Goal: Information Seeking & Learning: Check status

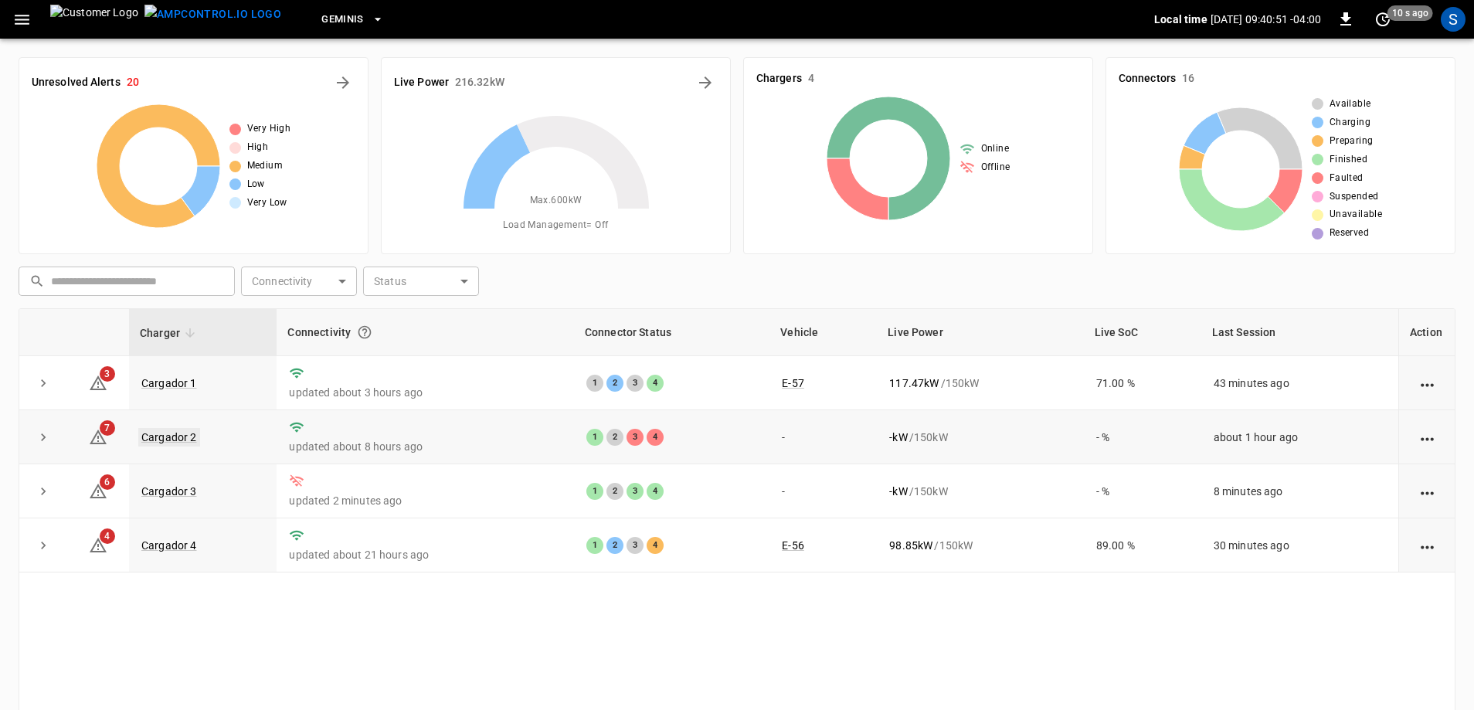
click at [188, 442] on link "Cargador 2" at bounding box center [169, 437] width 62 height 19
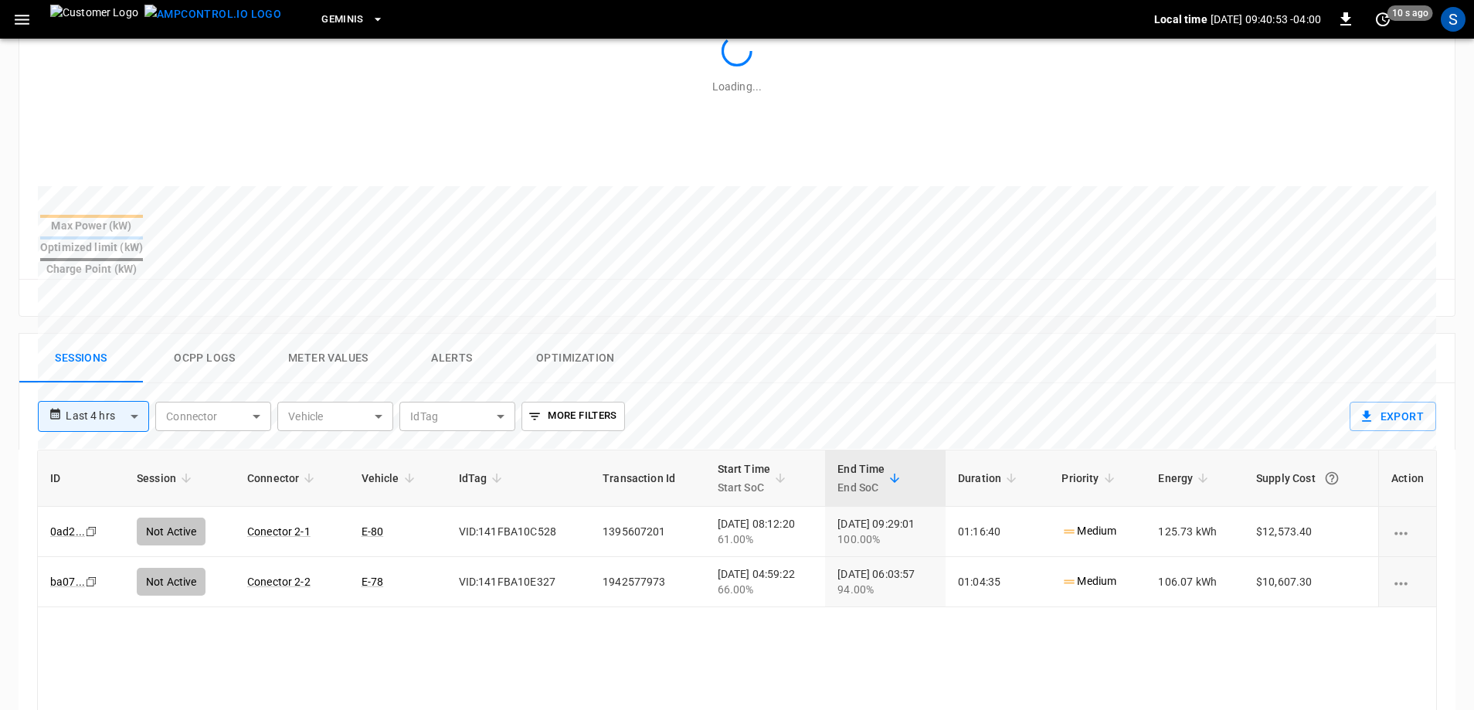
scroll to position [618, 0]
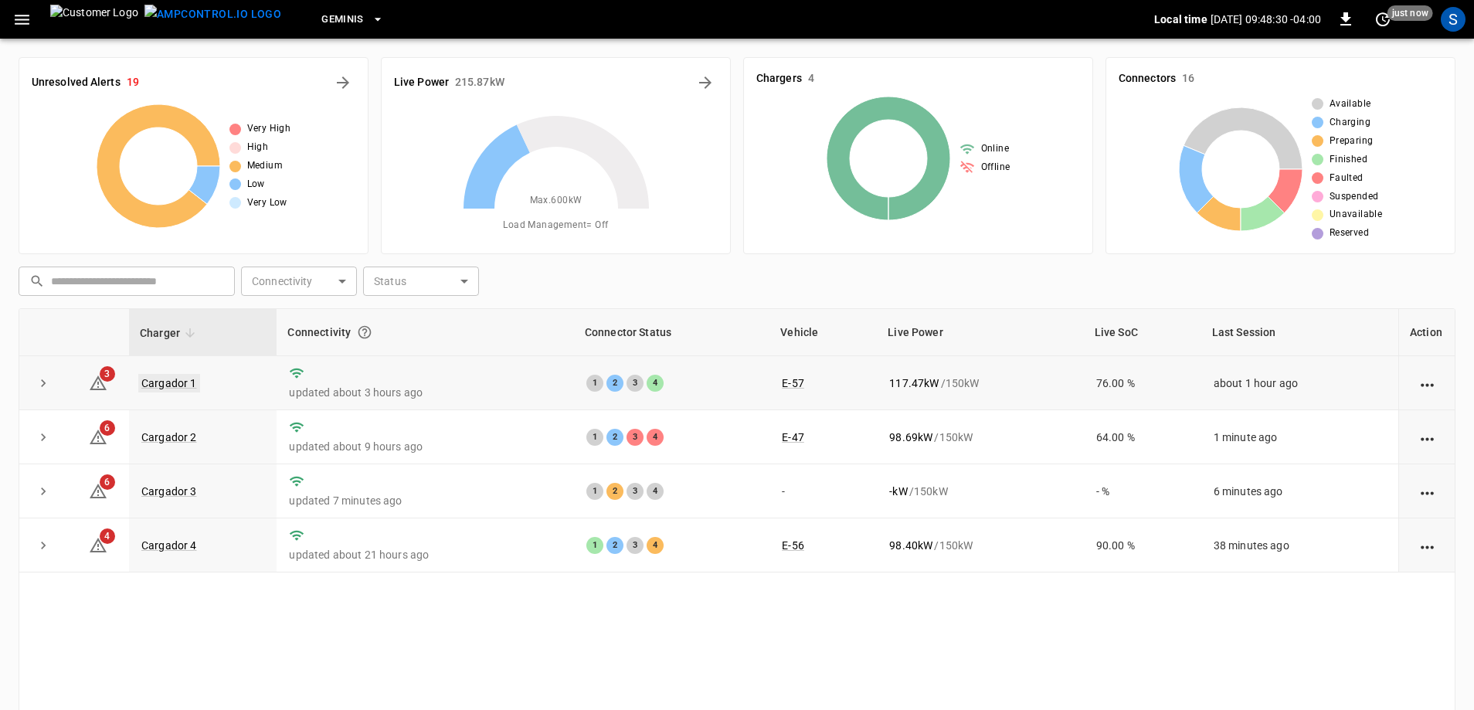
click at [170, 387] on link "Cargador 1" at bounding box center [169, 383] width 62 height 19
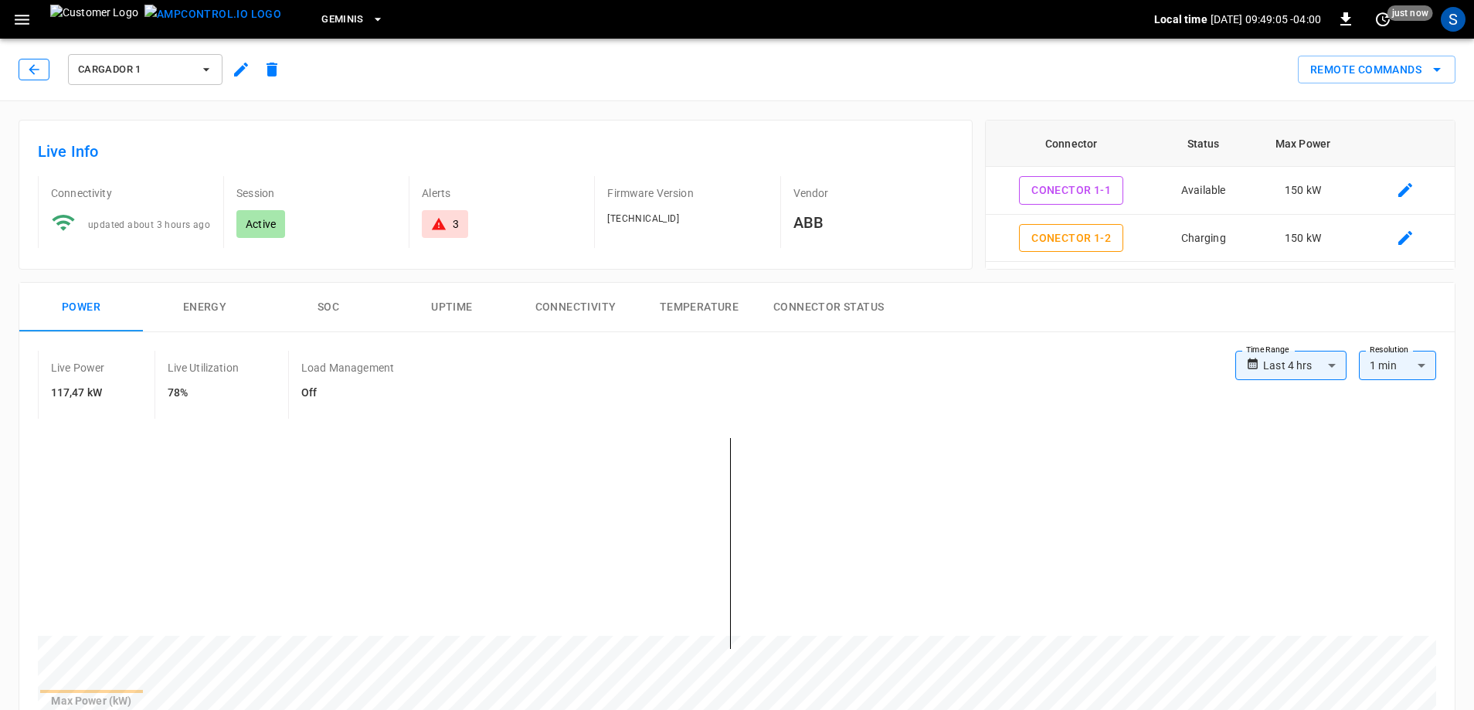
click at [32, 67] on icon "button" at bounding box center [34, 69] width 10 height 10
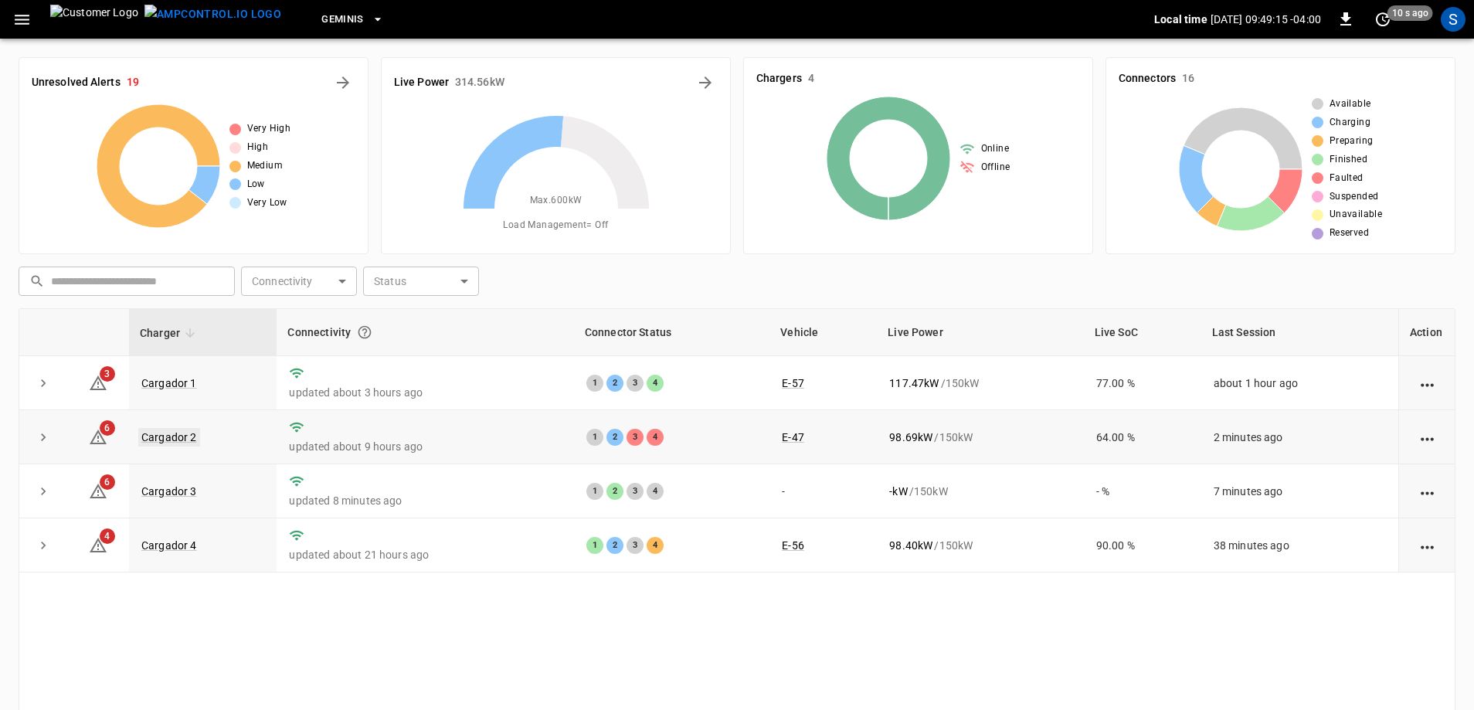
click at [160, 444] on link "Cargador 2" at bounding box center [169, 437] width 62 height 19
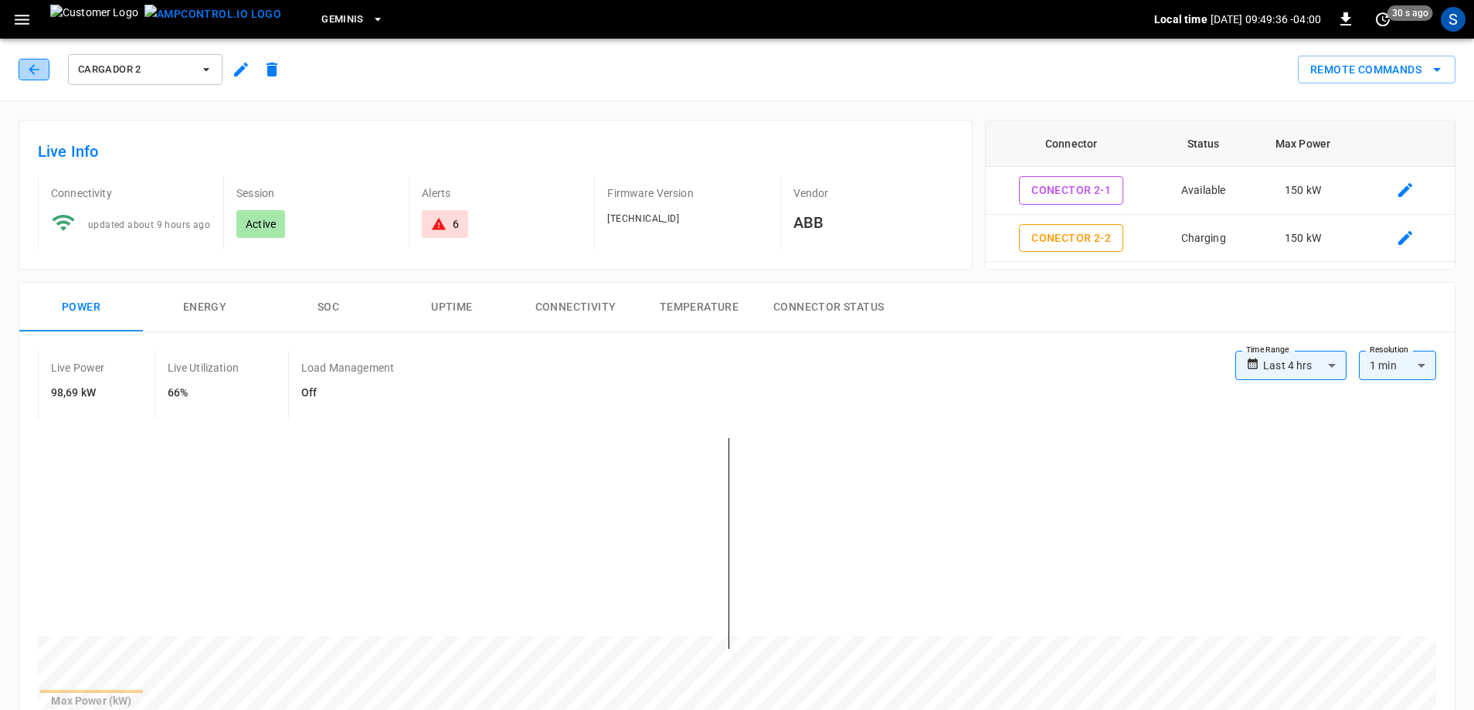
click at [28, 71] on icon "button" at bounding box center [33, 69] width 15 height 15
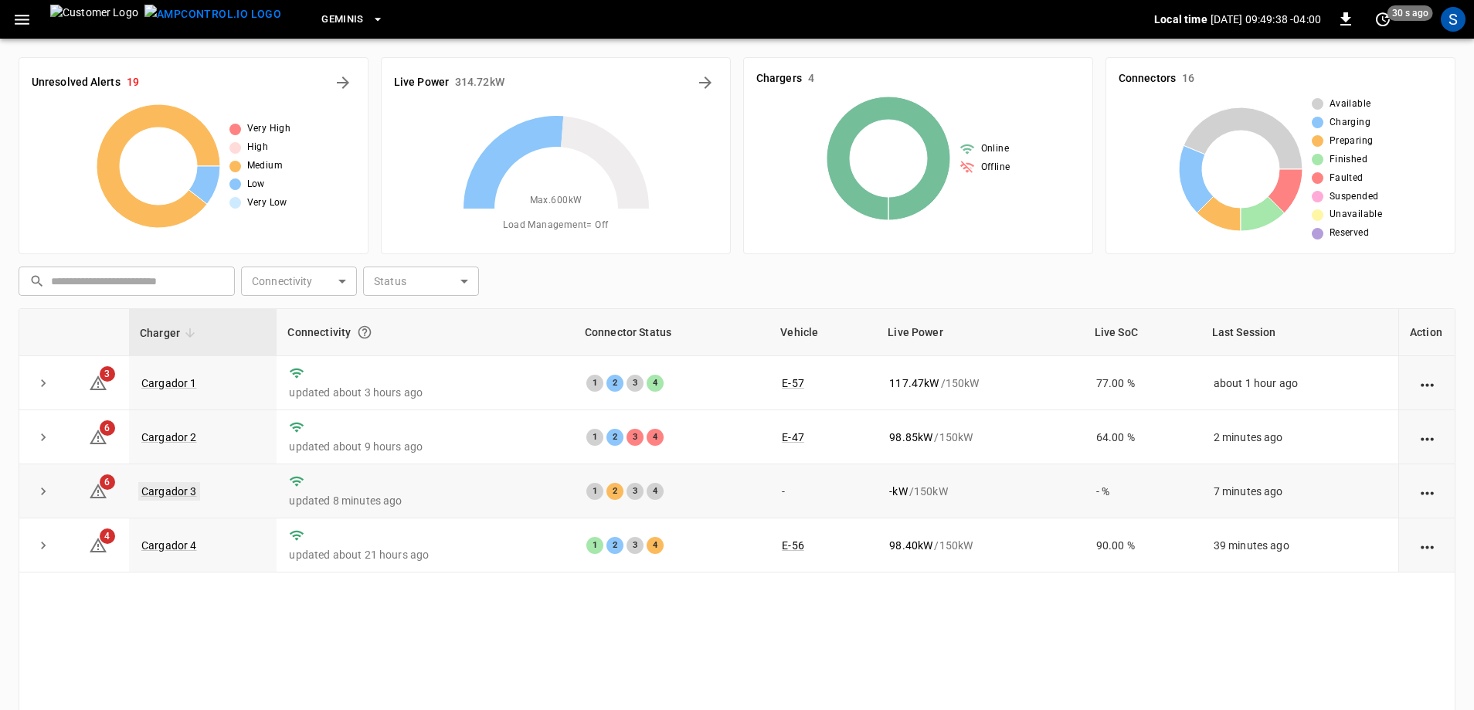
click at [184, 497] on link "Cargador 3" at bounding box center [169, 491] width 62 height 19
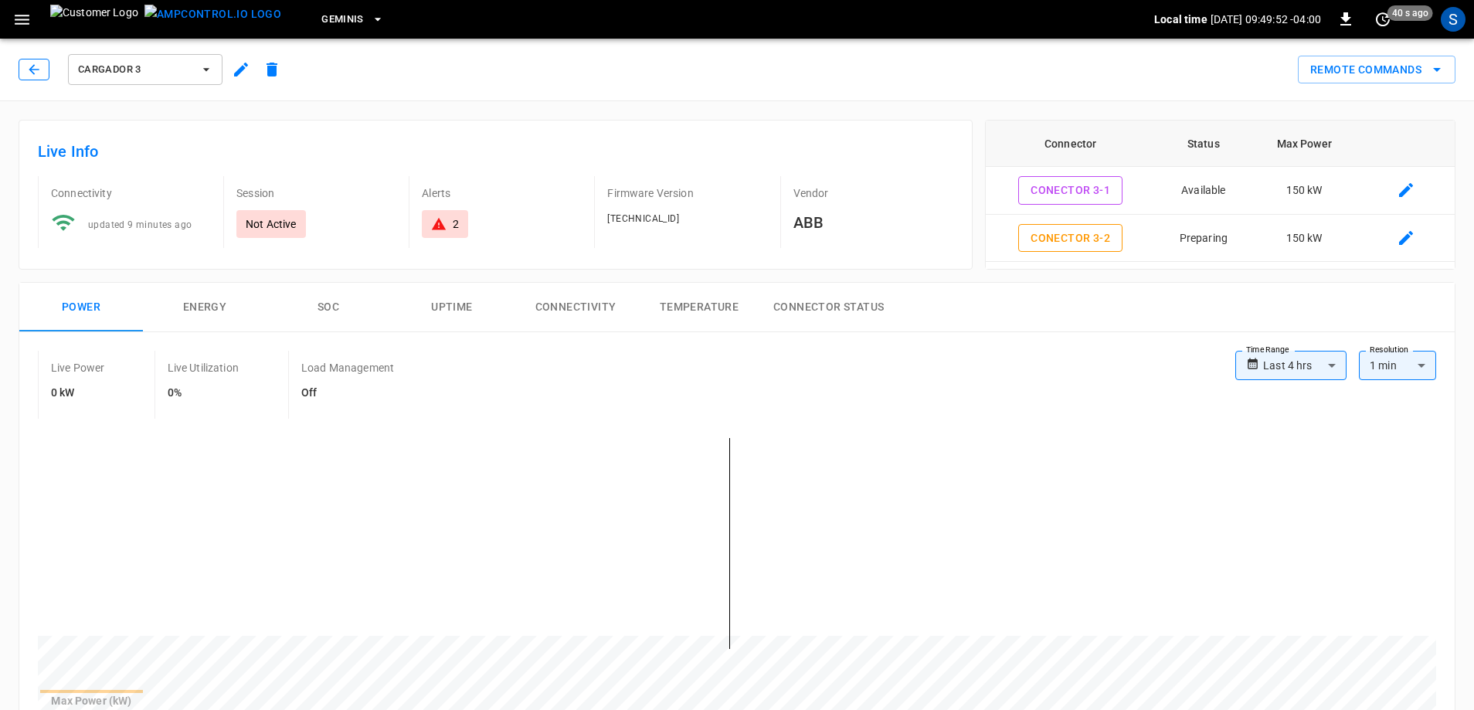
click at [33, 76] on icon "button" at bounding box center [33, 69] width 15 height 15
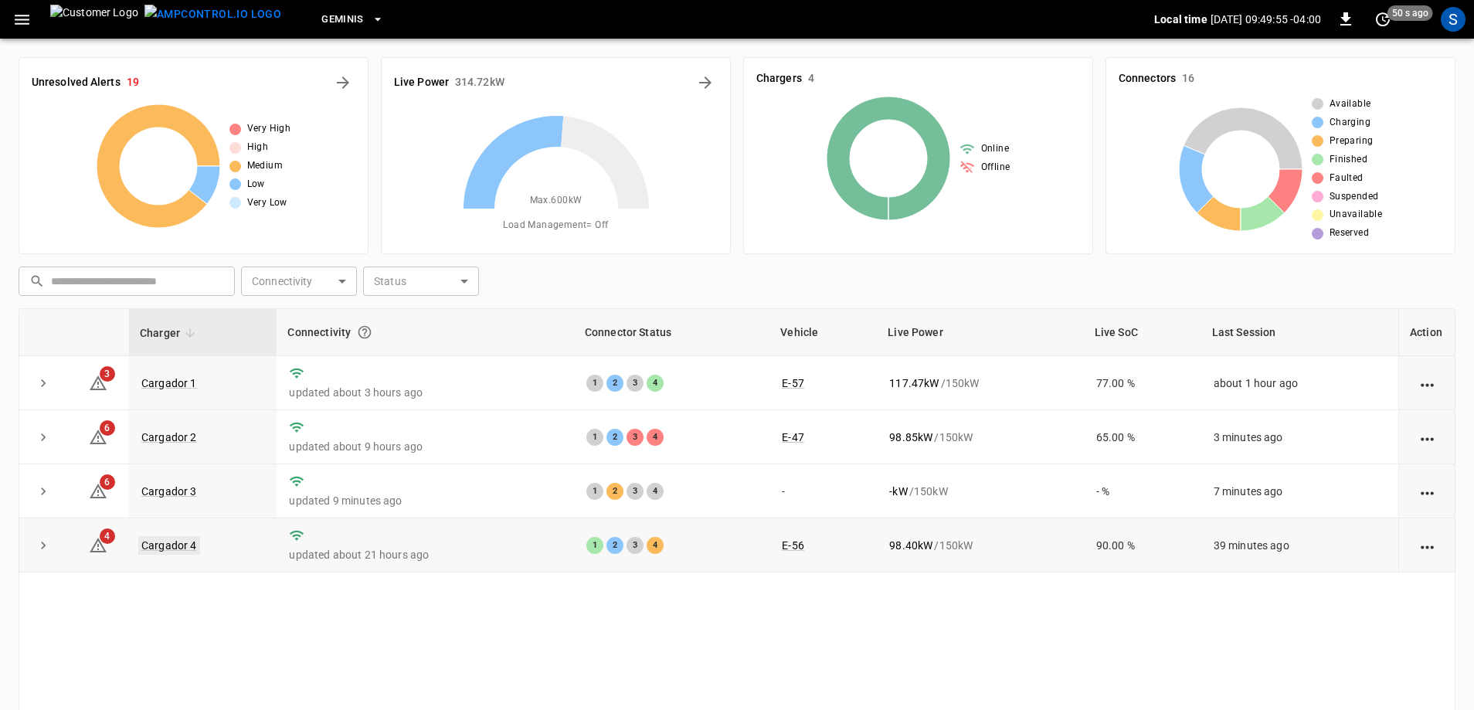
click at [168, 550] on link "Cargador 4" at bounding box center [169, 545] width 62 height 19
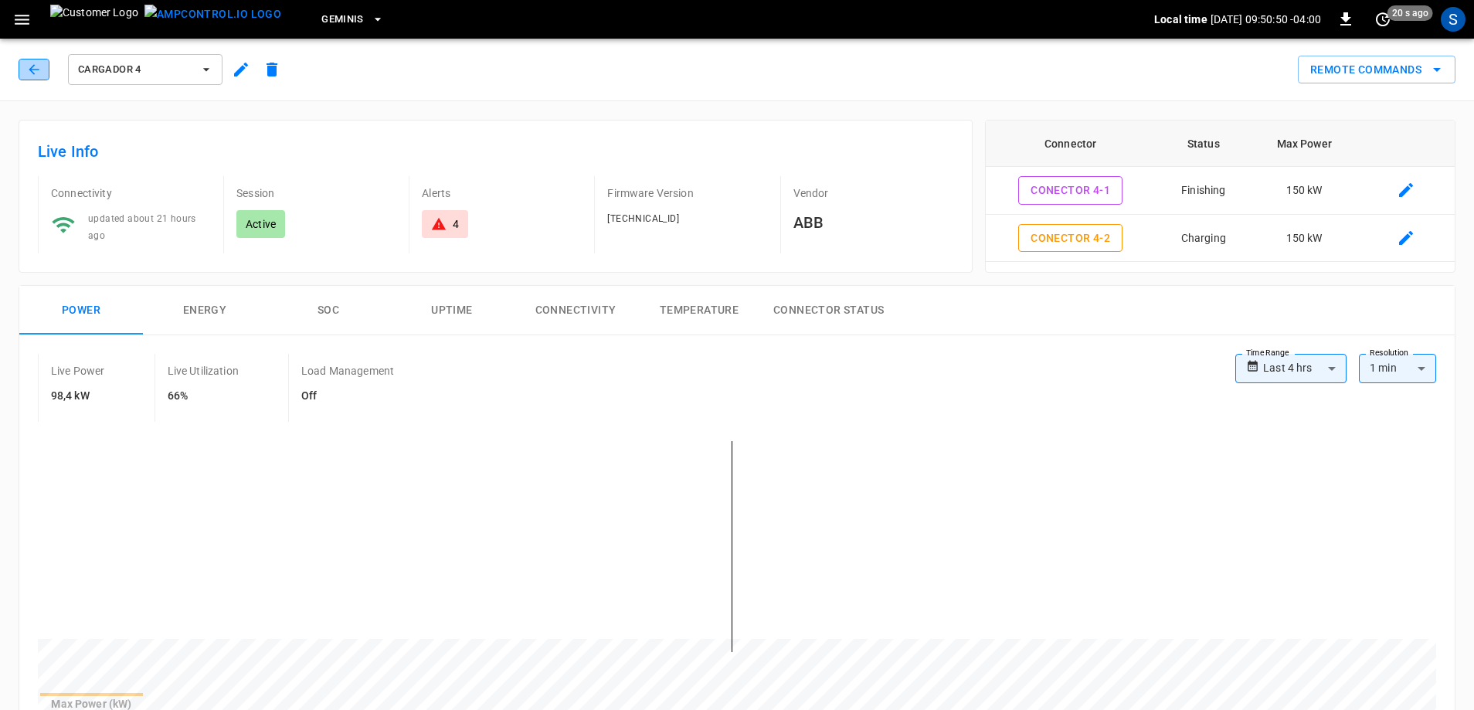
click at [43, 70] on button "button" at bounding box center [34, 70] width 31 height 22
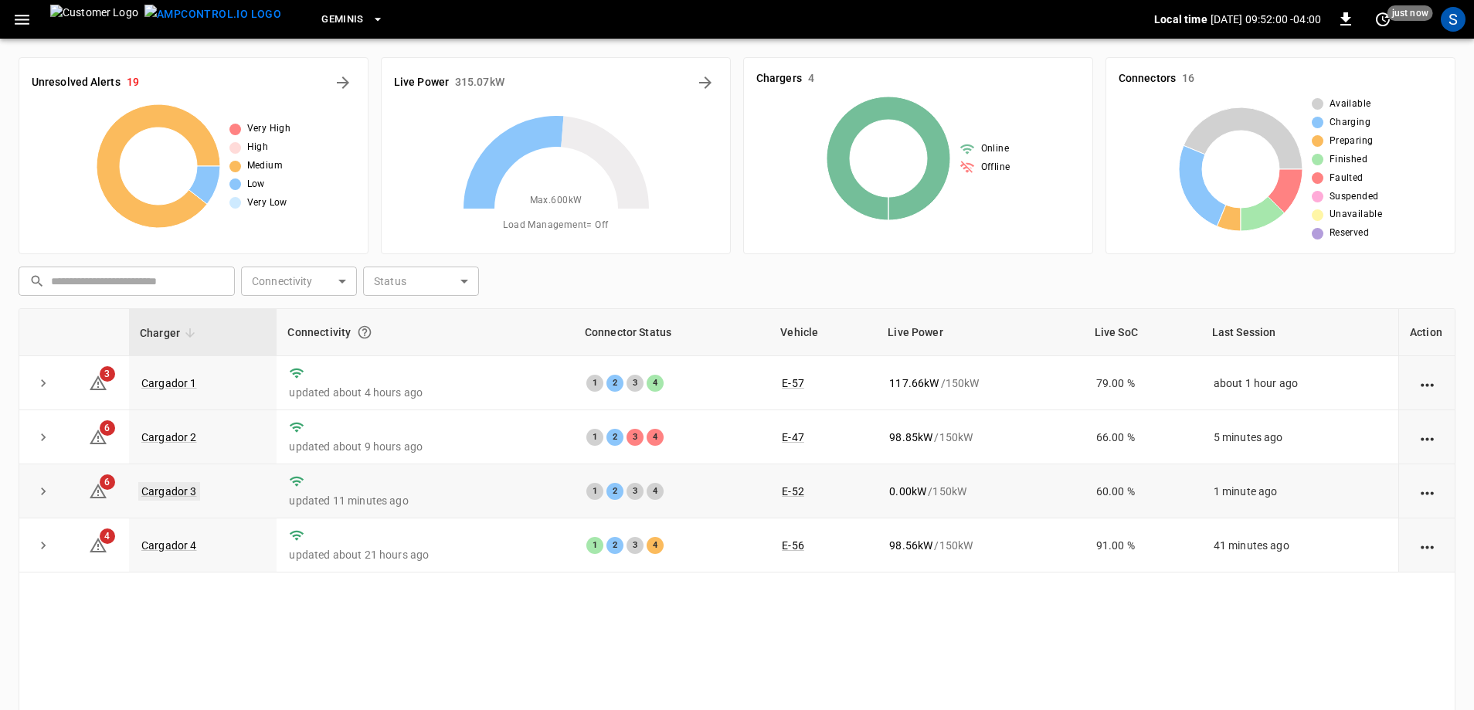
click at [182, 495] on link "Cargador 3" at bounding box center [169, 491] width 62 height 19
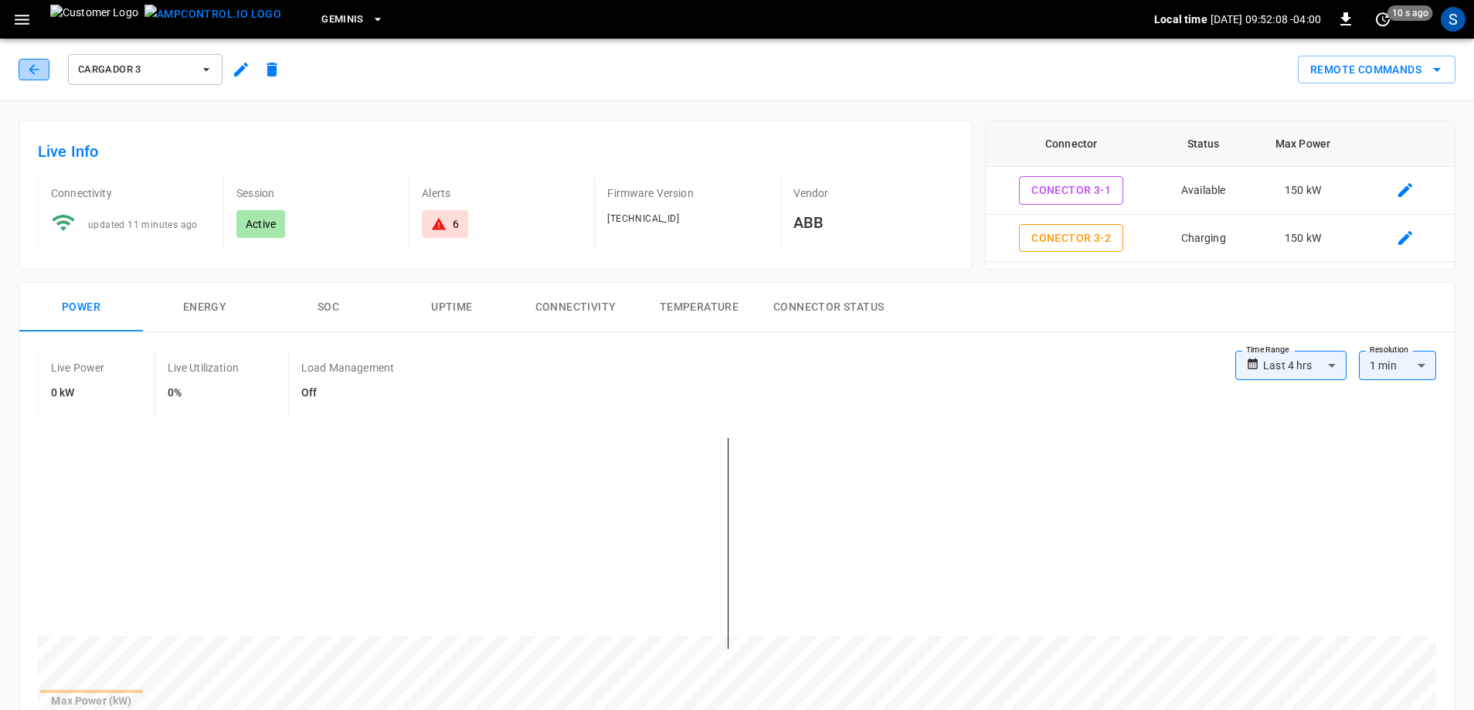
click at [35, 70] on icon "button" at bounding box center [33, 69] width 15 height 15
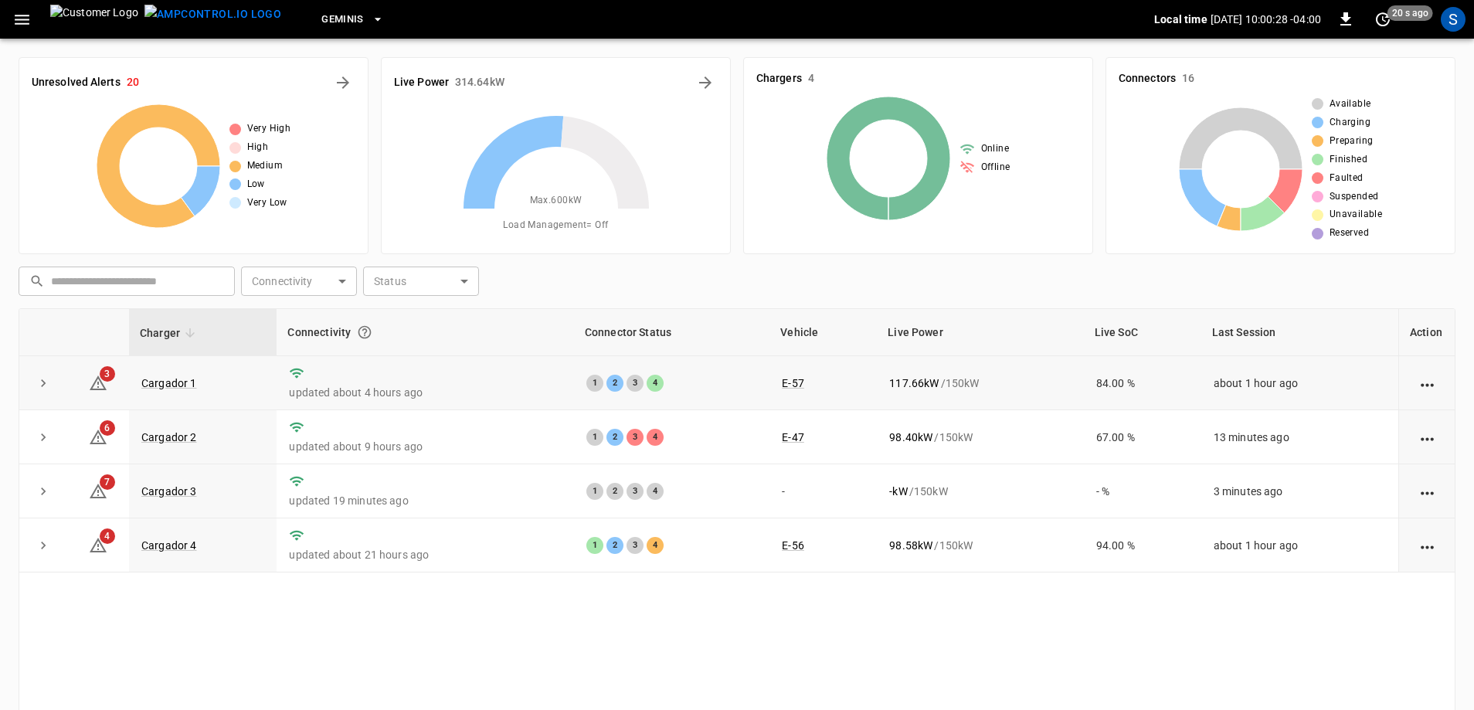
click at [47, 386] on icon "expand row" at bounding box center [43, 383] width 15 height 15
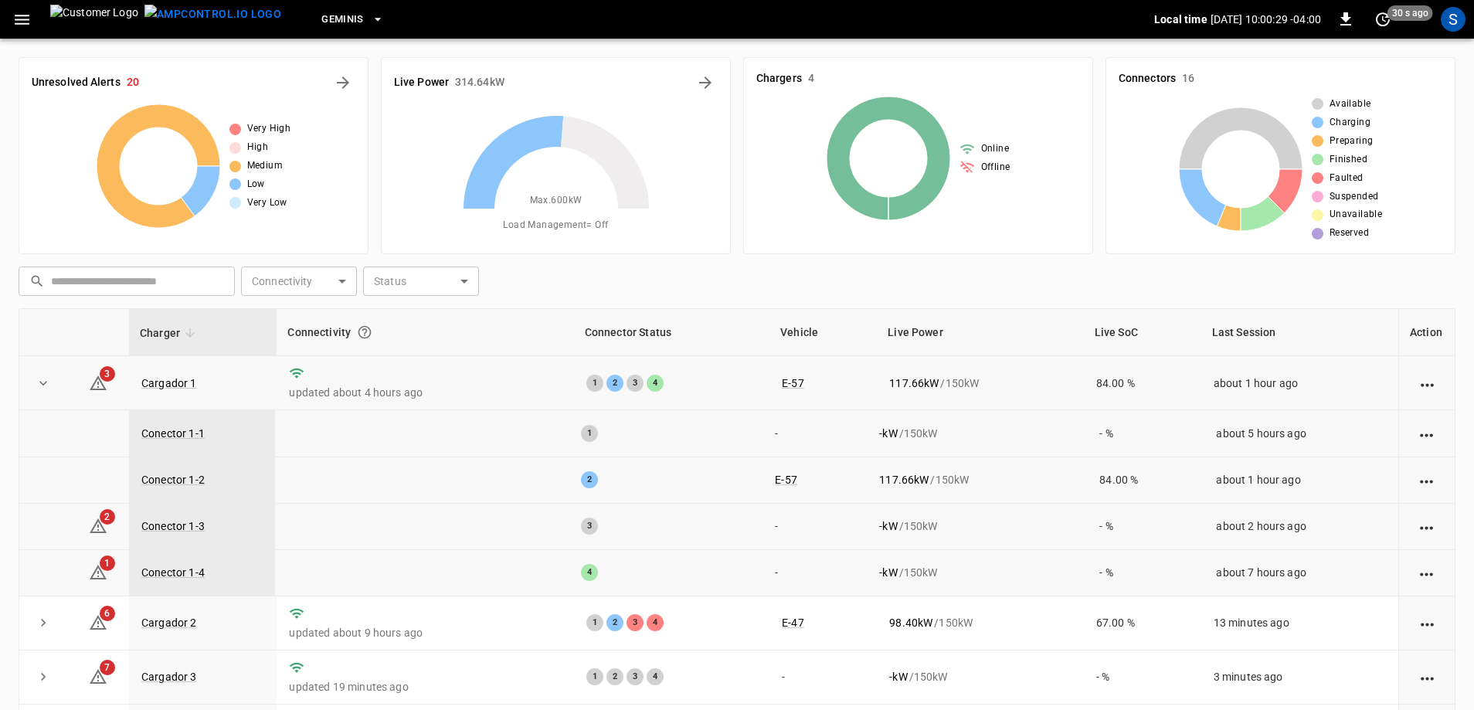
click at [47, 386] on icon "expand row" at bounding box center [43, 383] width 15 height 15
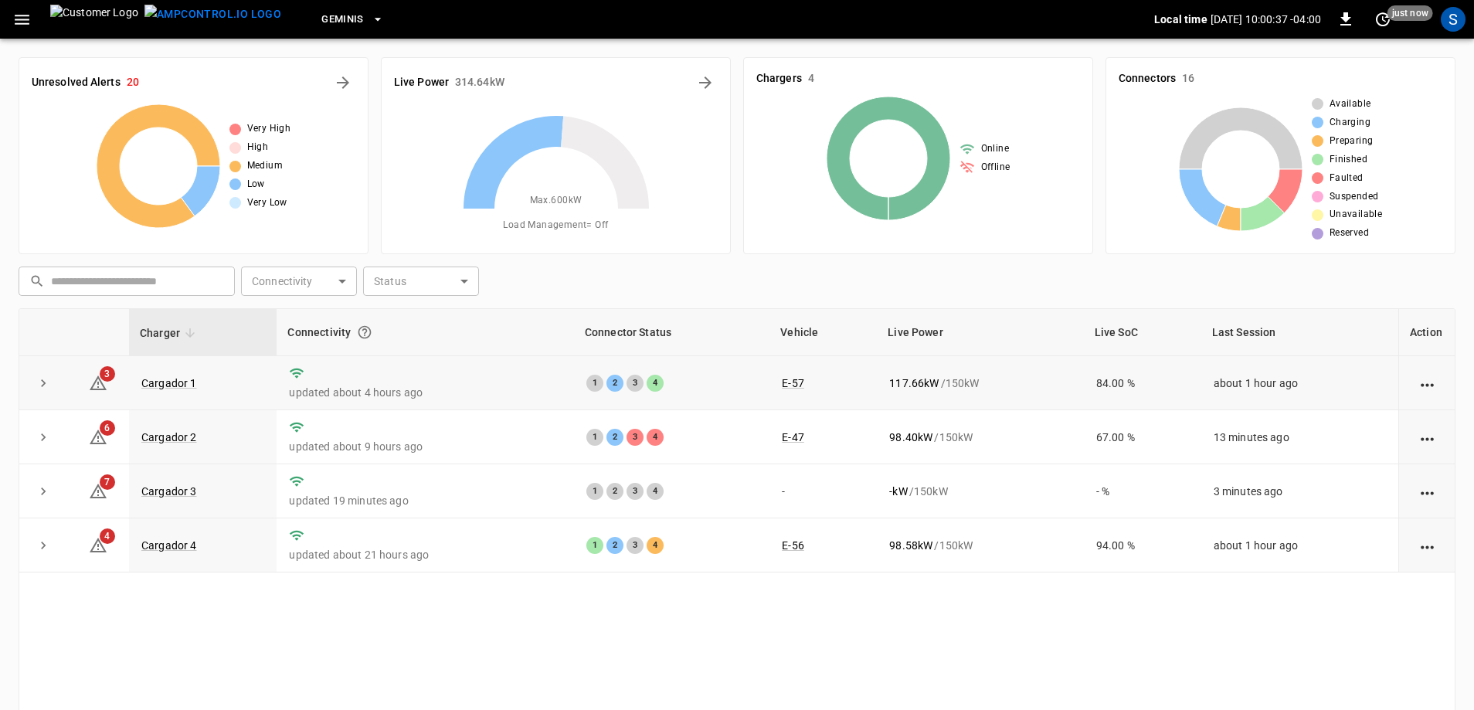
click at [12, 19] on icon "button" at bounding box center [21, 19] width 19 height 19
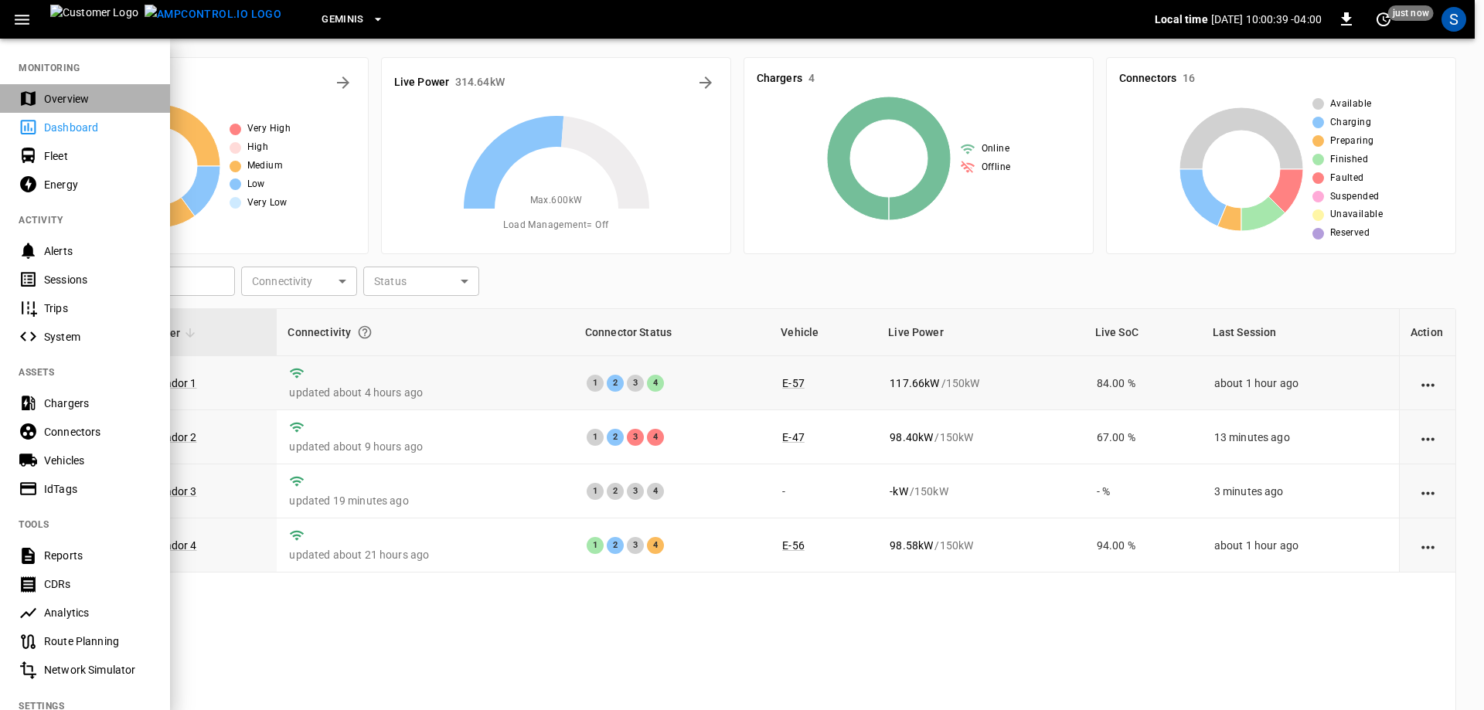
click at [78, 104] on div "Overview" at bounding box center [97, 98] width 107 height 15
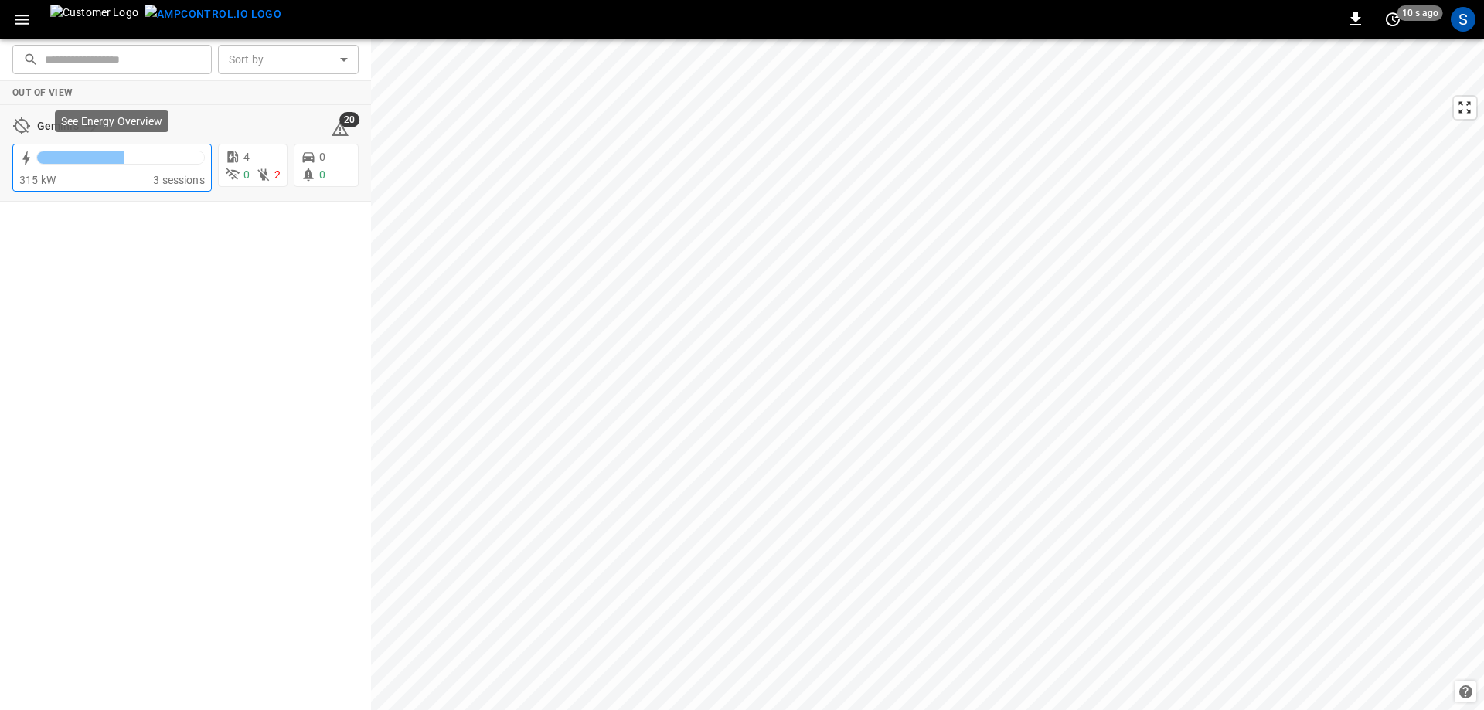
click at [124, 171] on div at bounding box center [120, 162] width 168 height 22
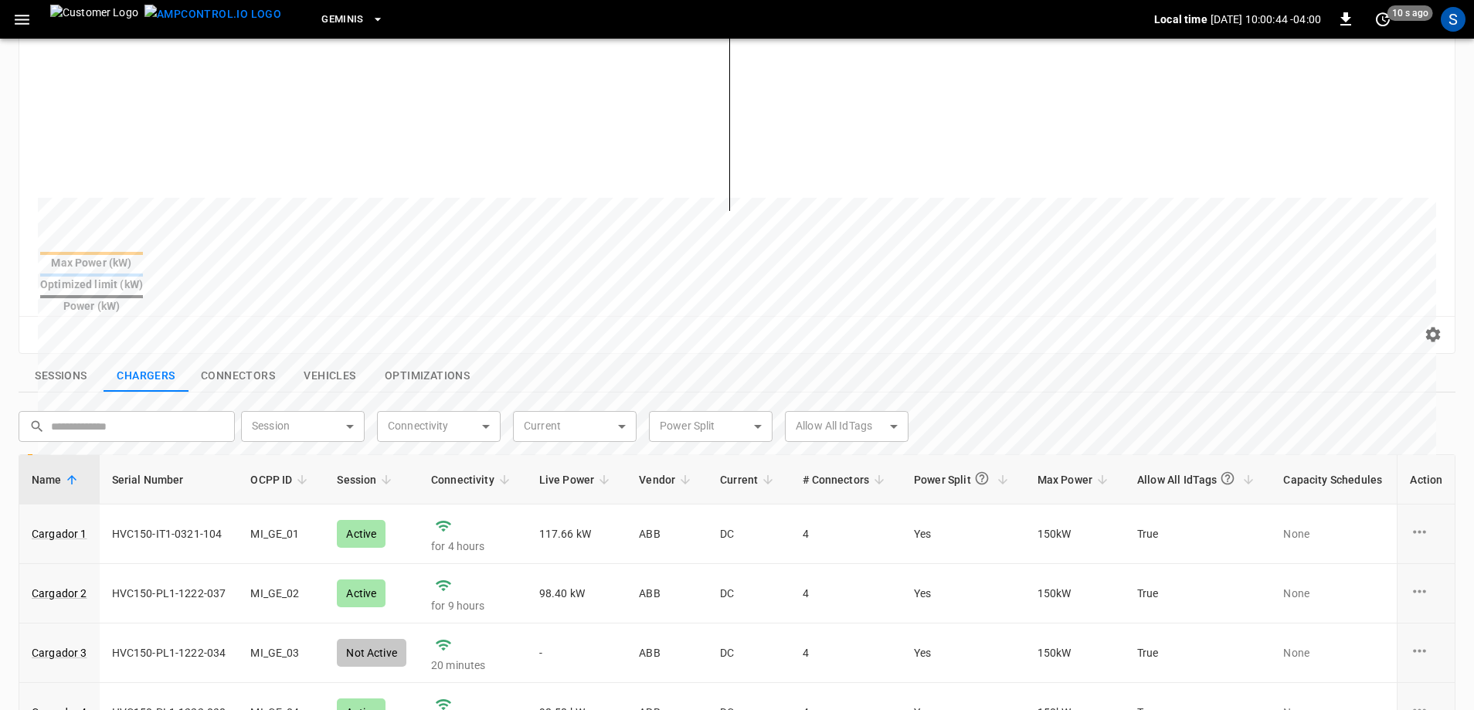
scroll to position [386, 0]
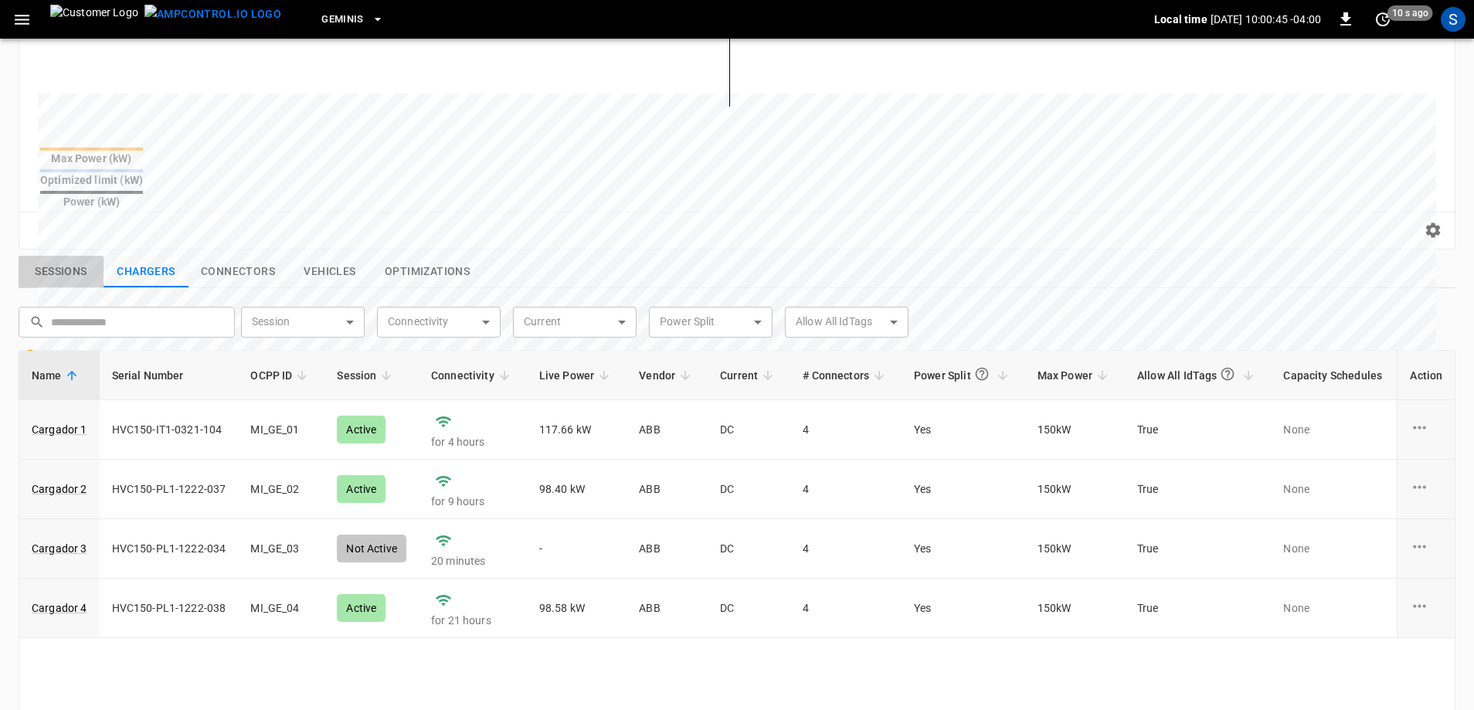
click at [67, 256] on button "Sessions" at bounding box center [61, 272] width 85 height 32
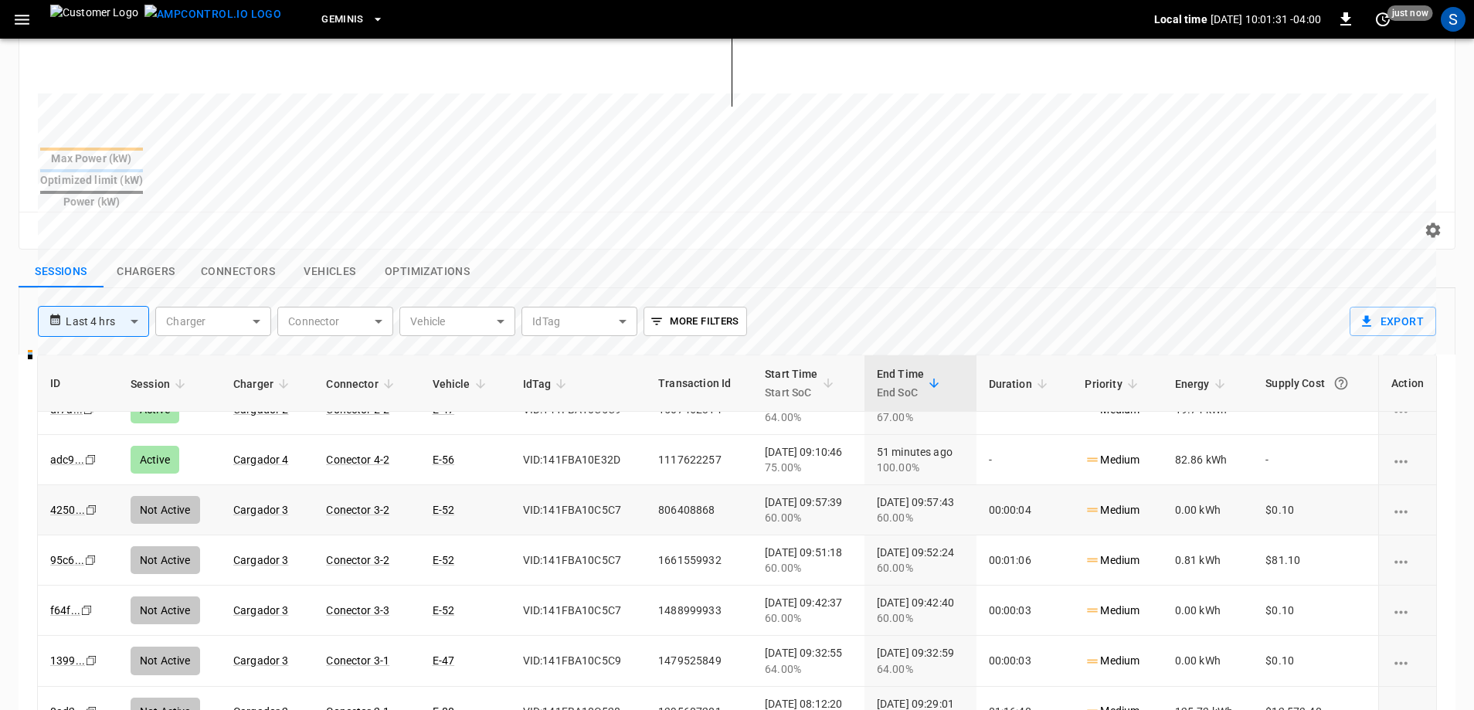
scroll to position [0, 0]
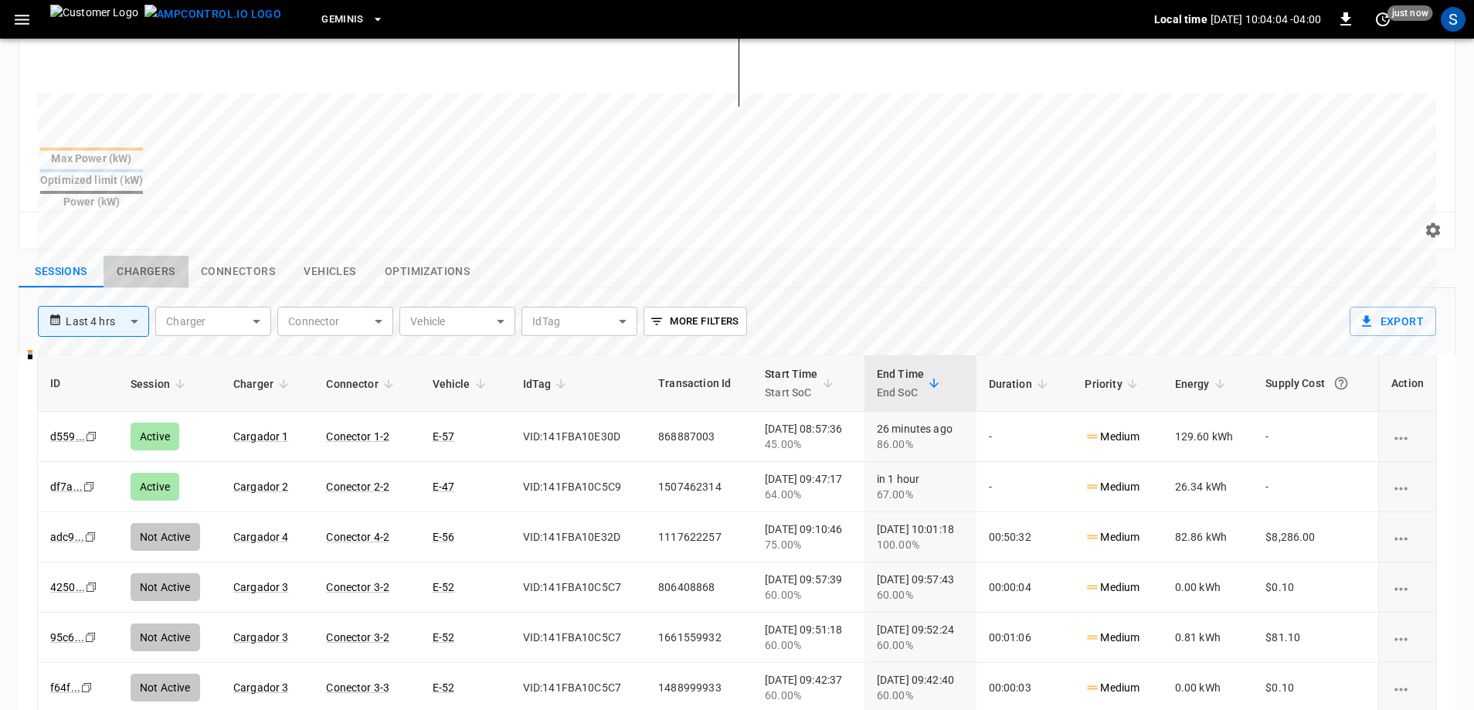
click at [162, 256] on button "Chargers" at bounding box center [146, 272] width 85 height 32
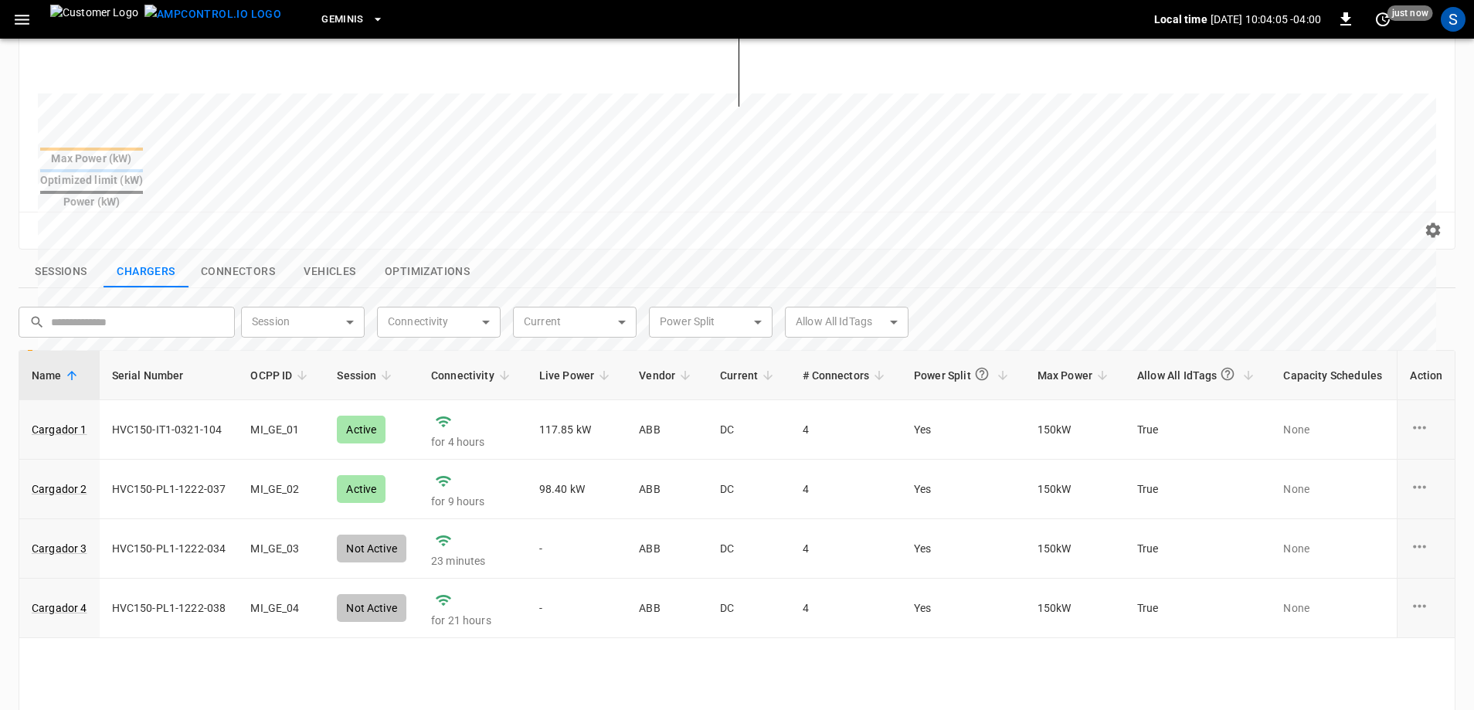
click at [56, 256] on button "Sessions" at bounding box center [61, 272] width 85 height 32
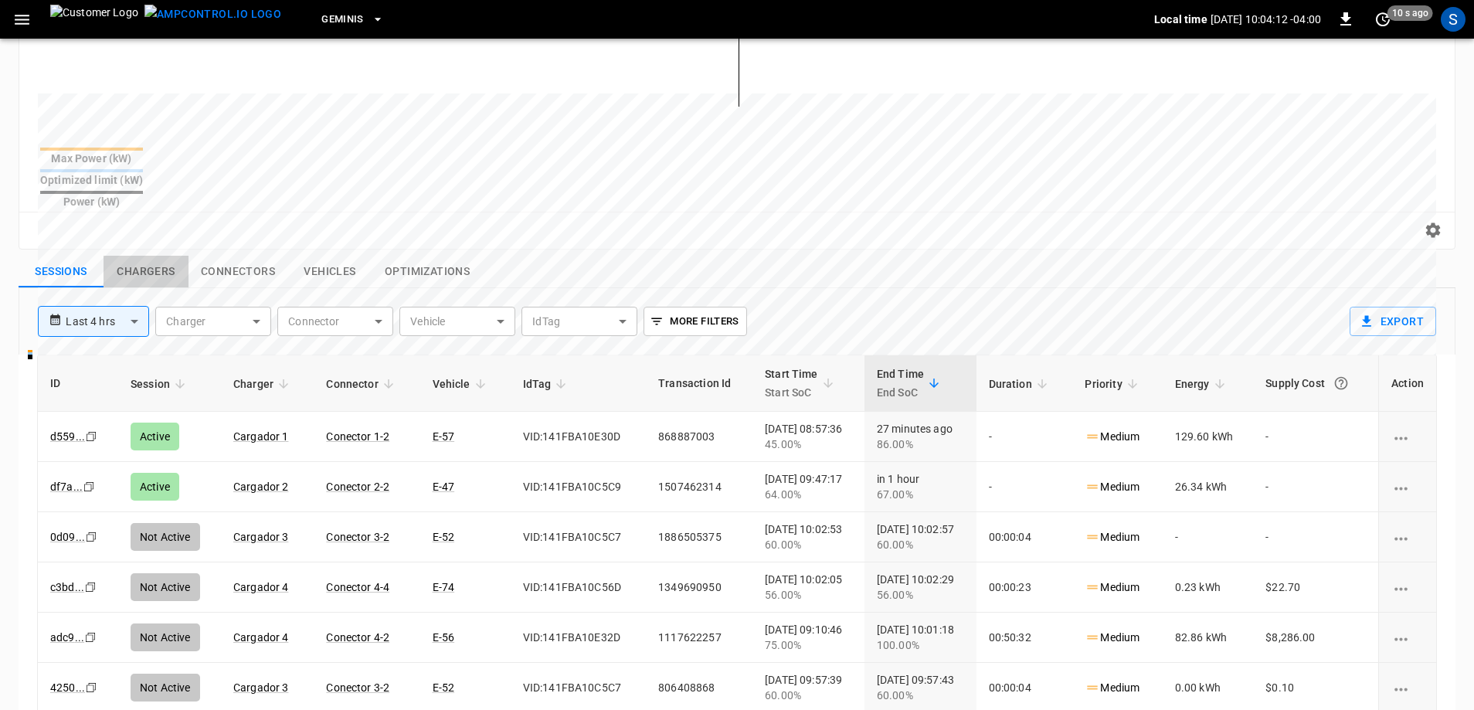
click at [151, 256] on button "Chargers" at bounding box center [146, 272] width 85 height 32
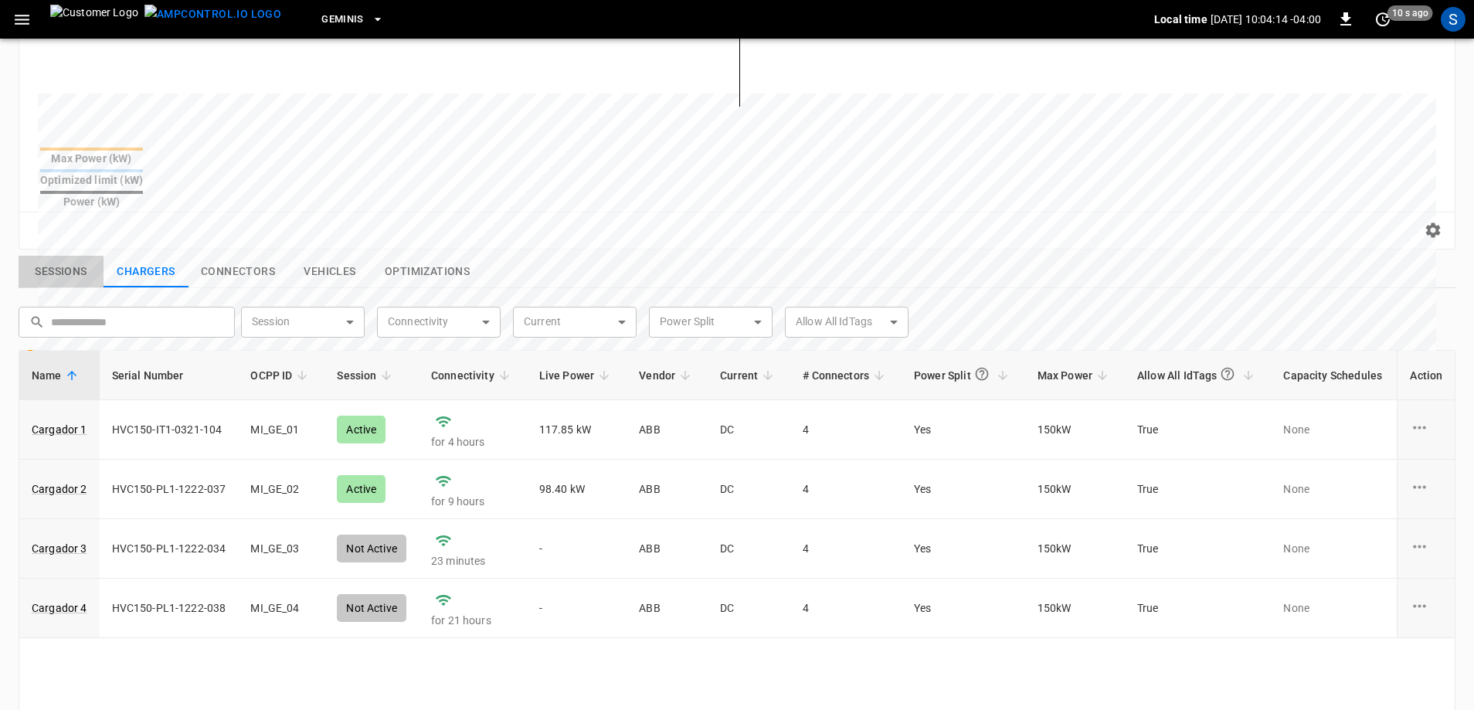
click at [73, 256] on button "Sessions" at bounding box center [61, 272] width 85 height 32
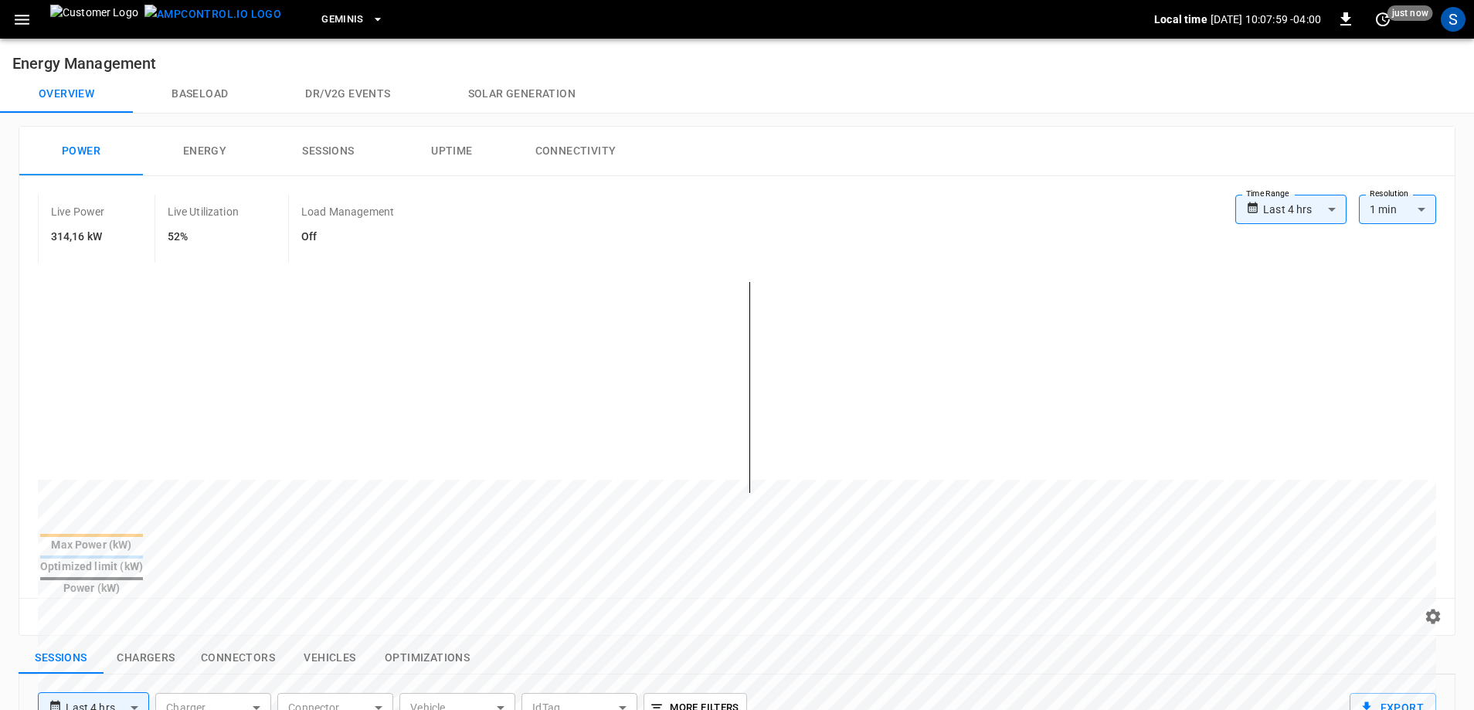
click at [856, 265] on div "**********" at bounding box center [737, 405] width 1436 height 459
click at [1380, 23] on icon "set refresh interval" at bounding box center [1383, 19] width 19 height 19
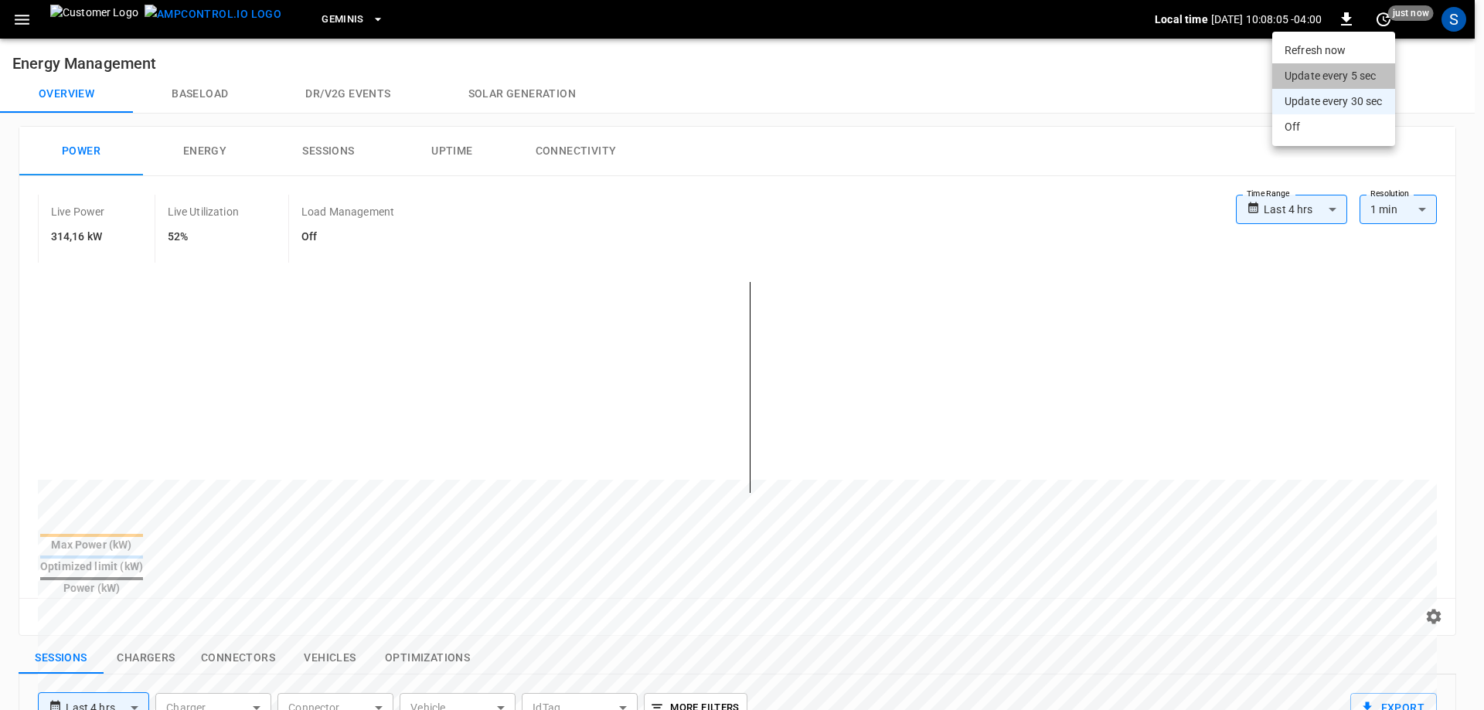
click at [1336, 73] on li "Update every 5 sec" at bounding box center [1333, 76] width 123 height 26
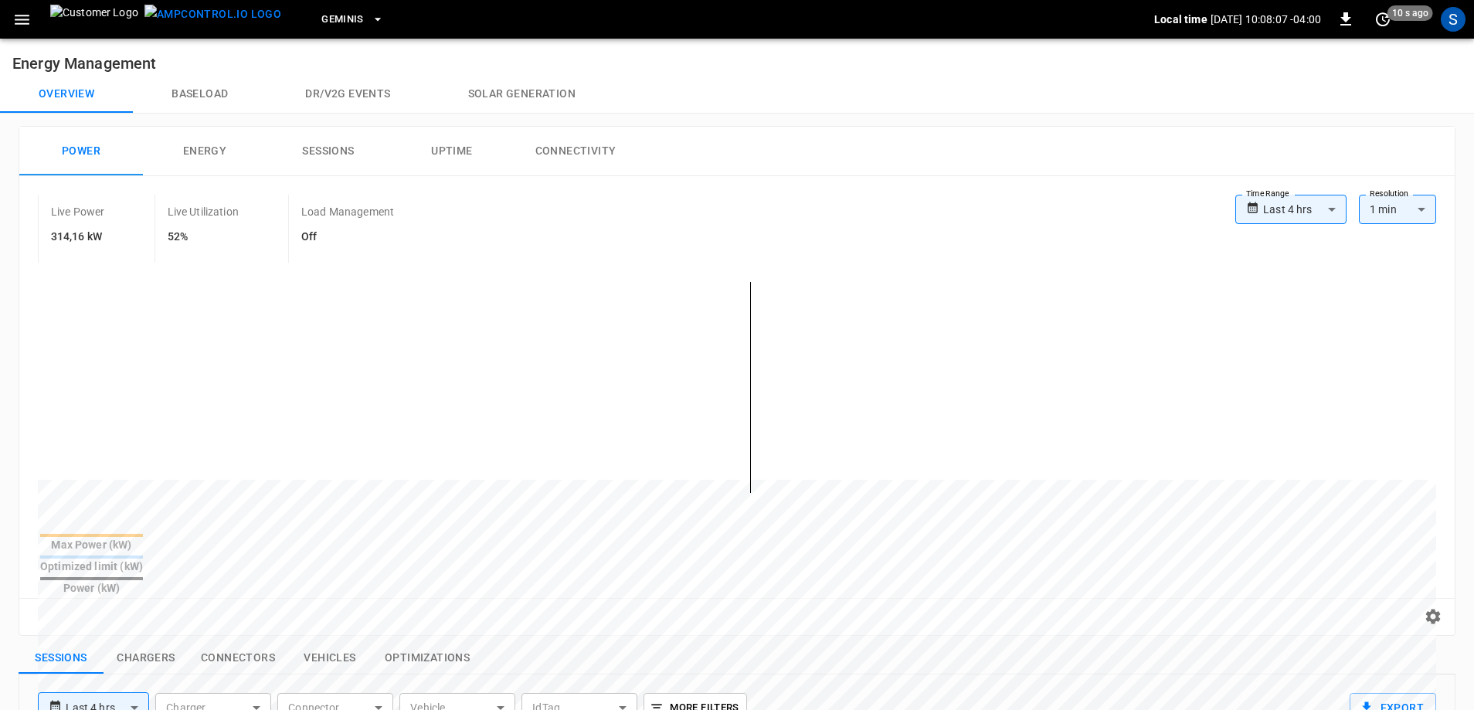
click at [26, 28] on icon "button" at bounding box center [21, 19] width 19 height 19
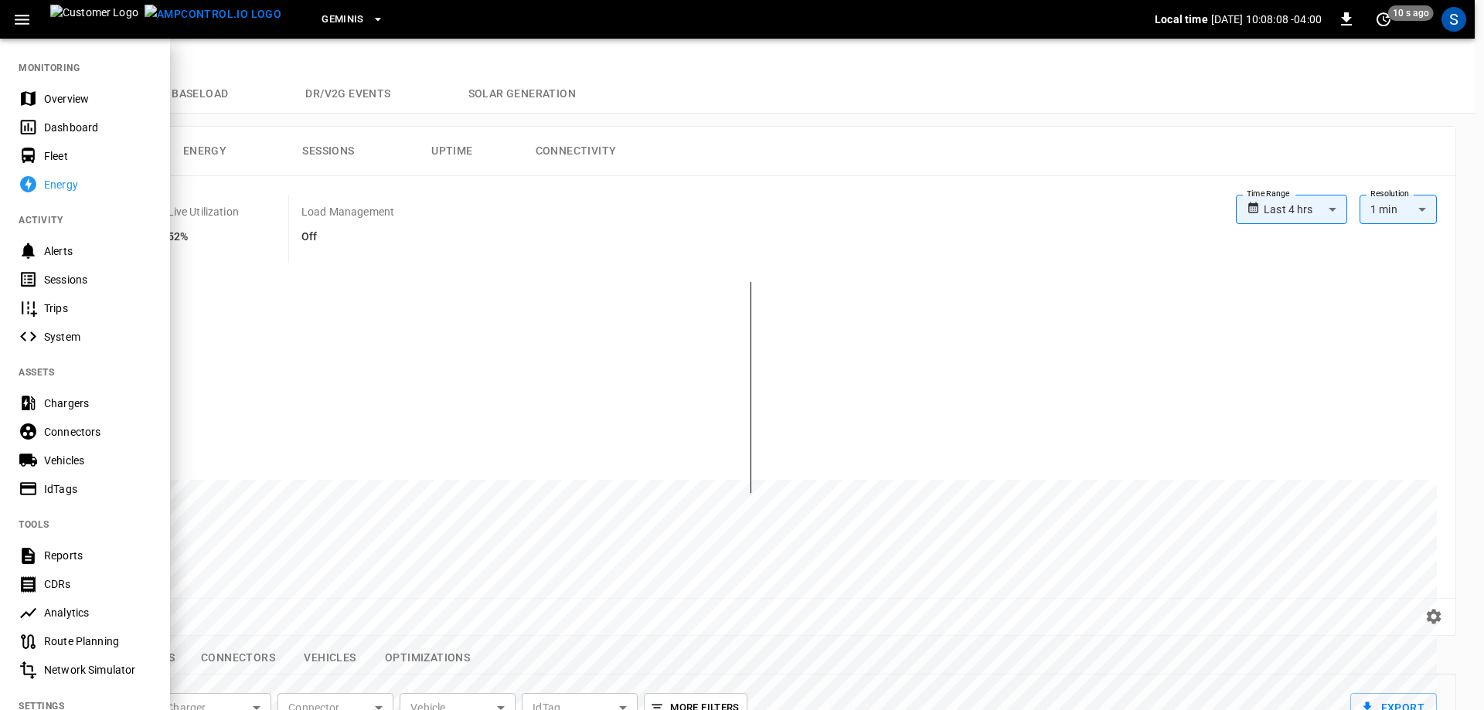
click at [51, 126] on div "Dashboard" at bounding box center [97, 127] width 107 height 15
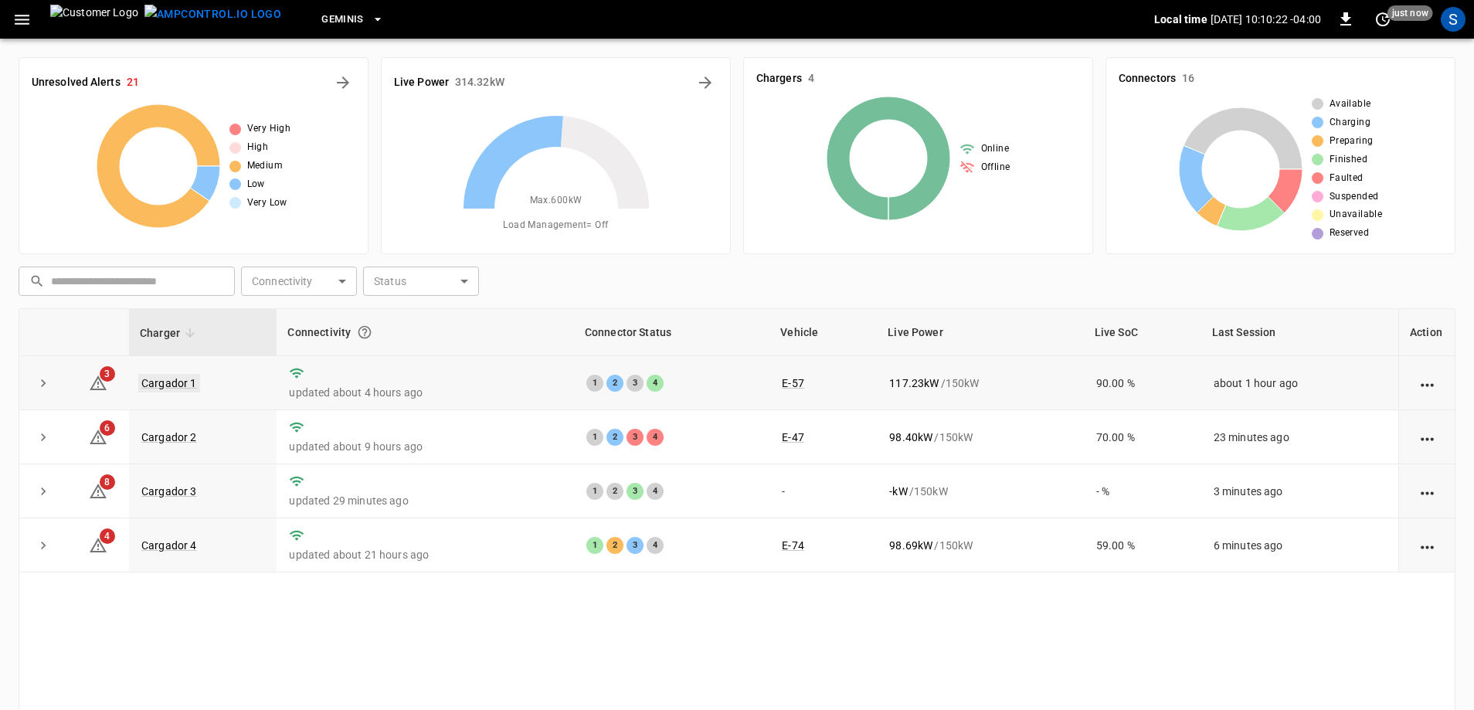
click at [185, 382] on link "Cargador 1" at bounding box center [169, 383] width 62 height 19
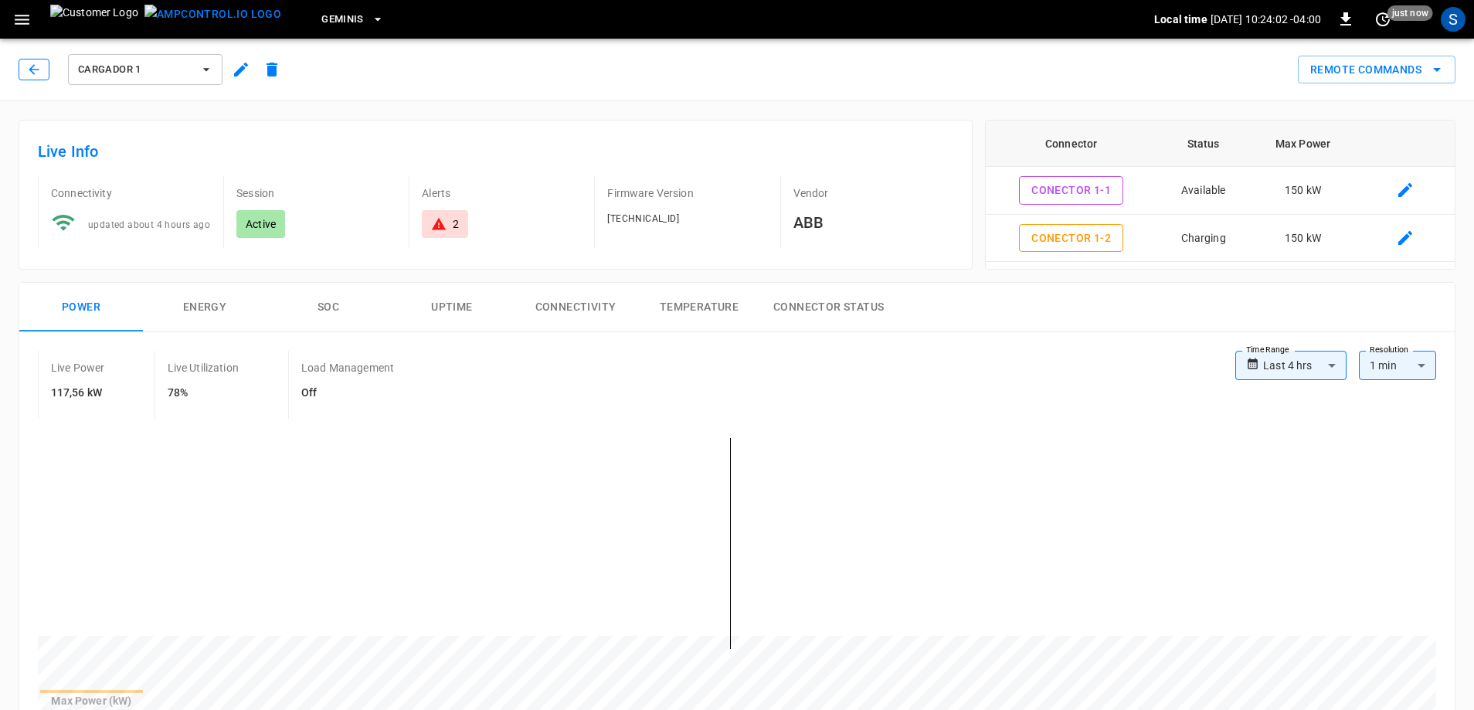
click at [37, 69] on icon "button" at bounding box center [33, 69] width 15 height 15
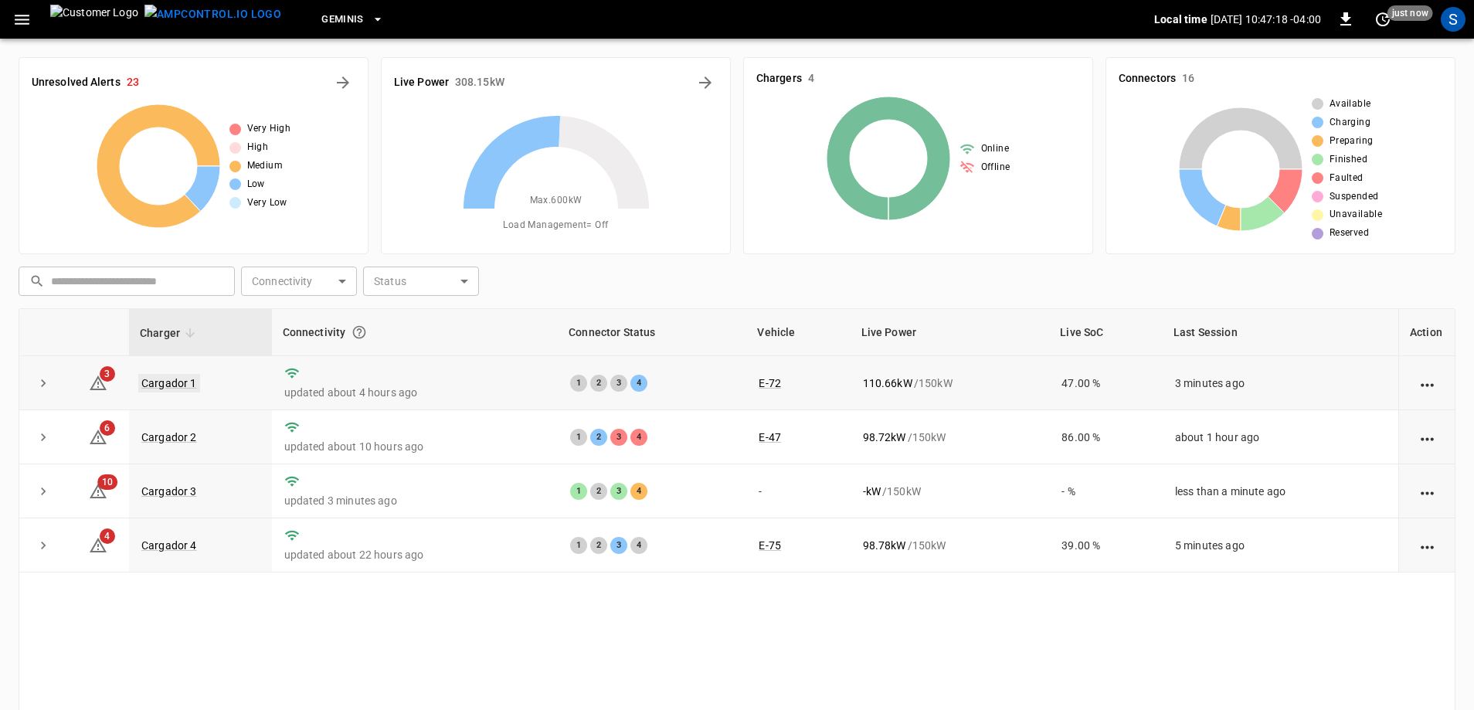
click at [189, 386] on link "Cargador 1" at bounding box center [169, 383] width 62 height 19
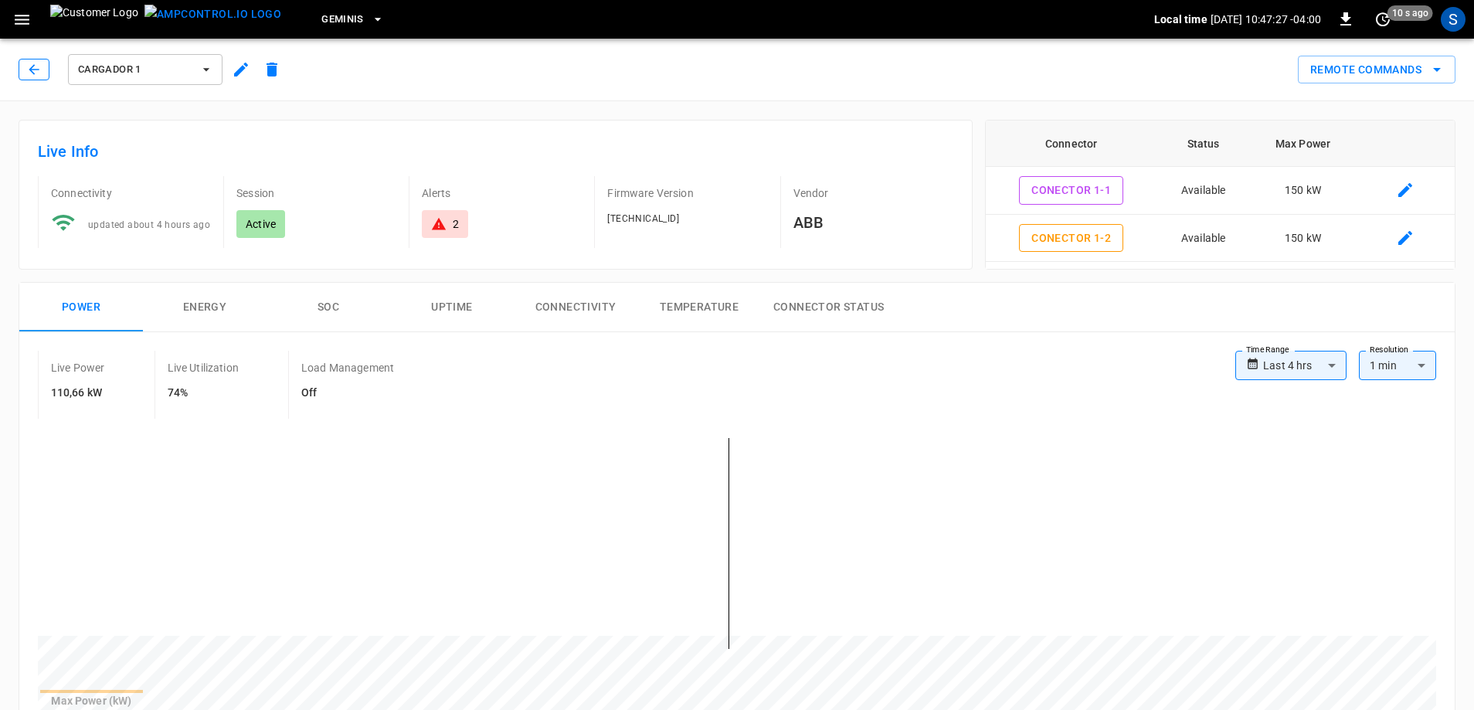
click at [33, 70] on icon "button" at bounding box center [33, 69] width 15 height 15
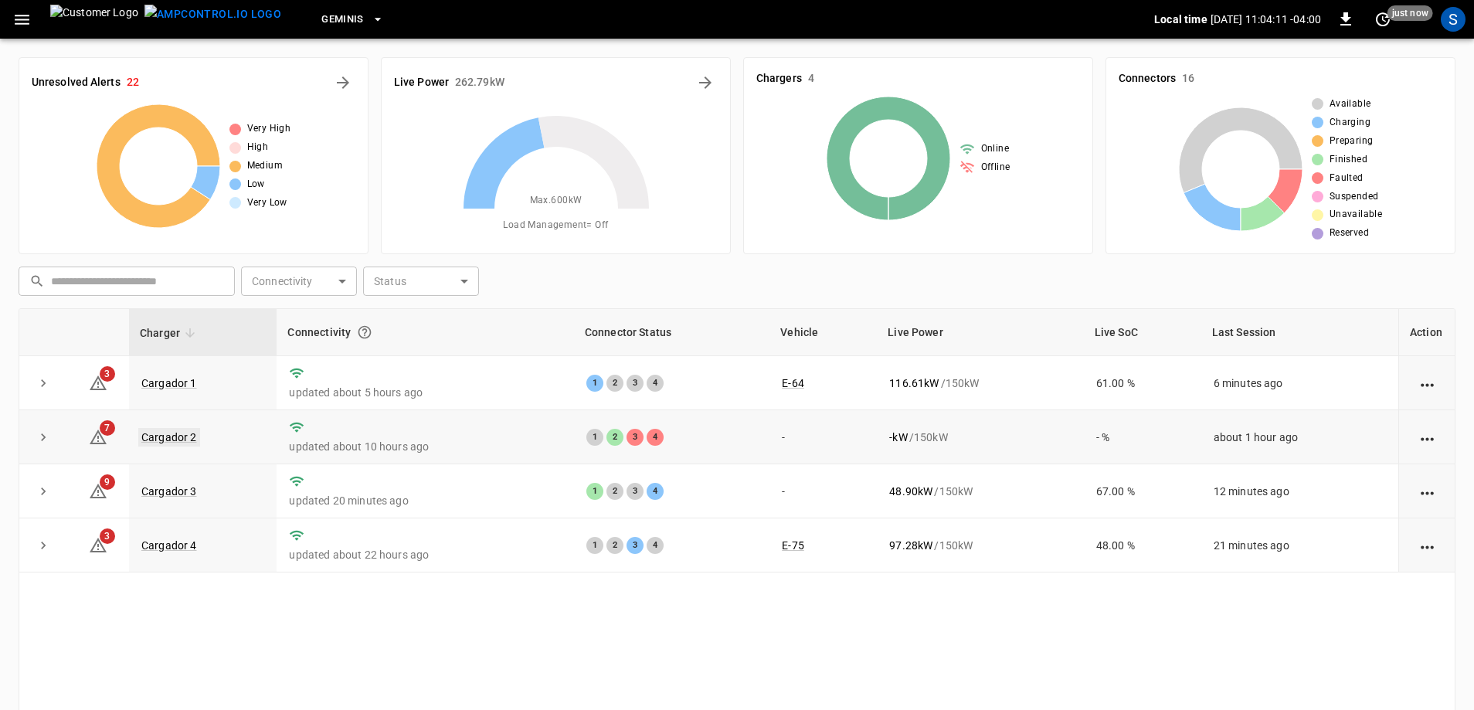
click at [160, 443] on link "Cargador 2" at bounding box center [169, 437] width 62 height 19
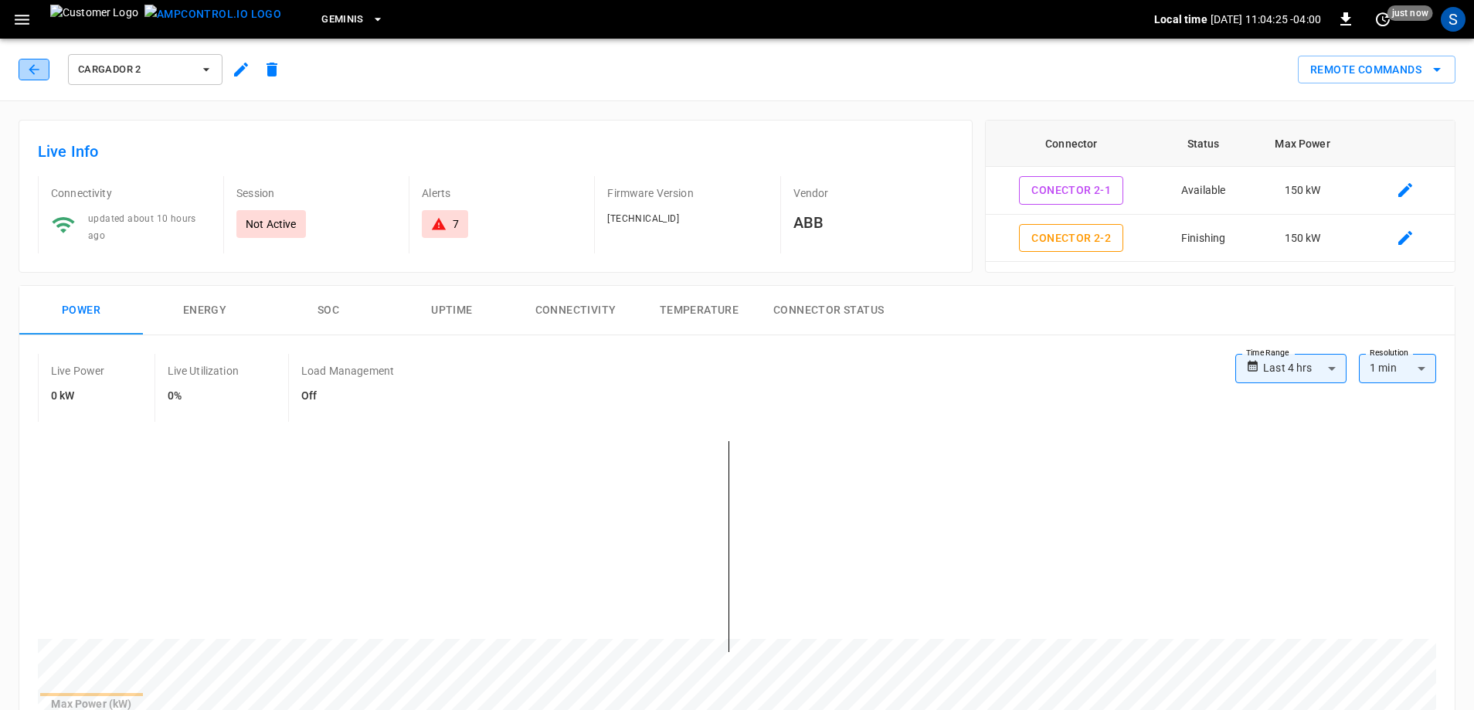
click at [40, 77] on button "button" at bounding box center [34, 70] width 31 height 22
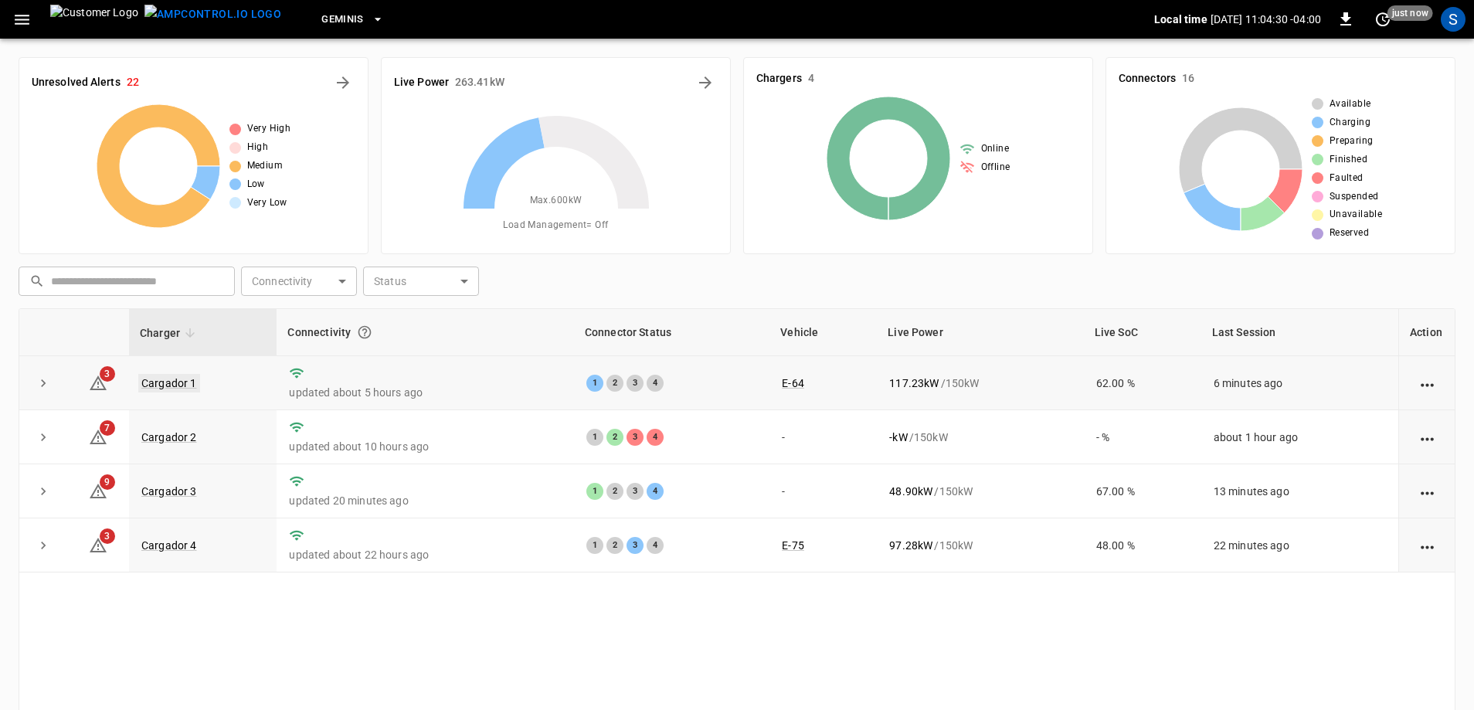
click at [189, 383] on link "Cargador 1" at bounding box center [169, 383] width 62 height 19
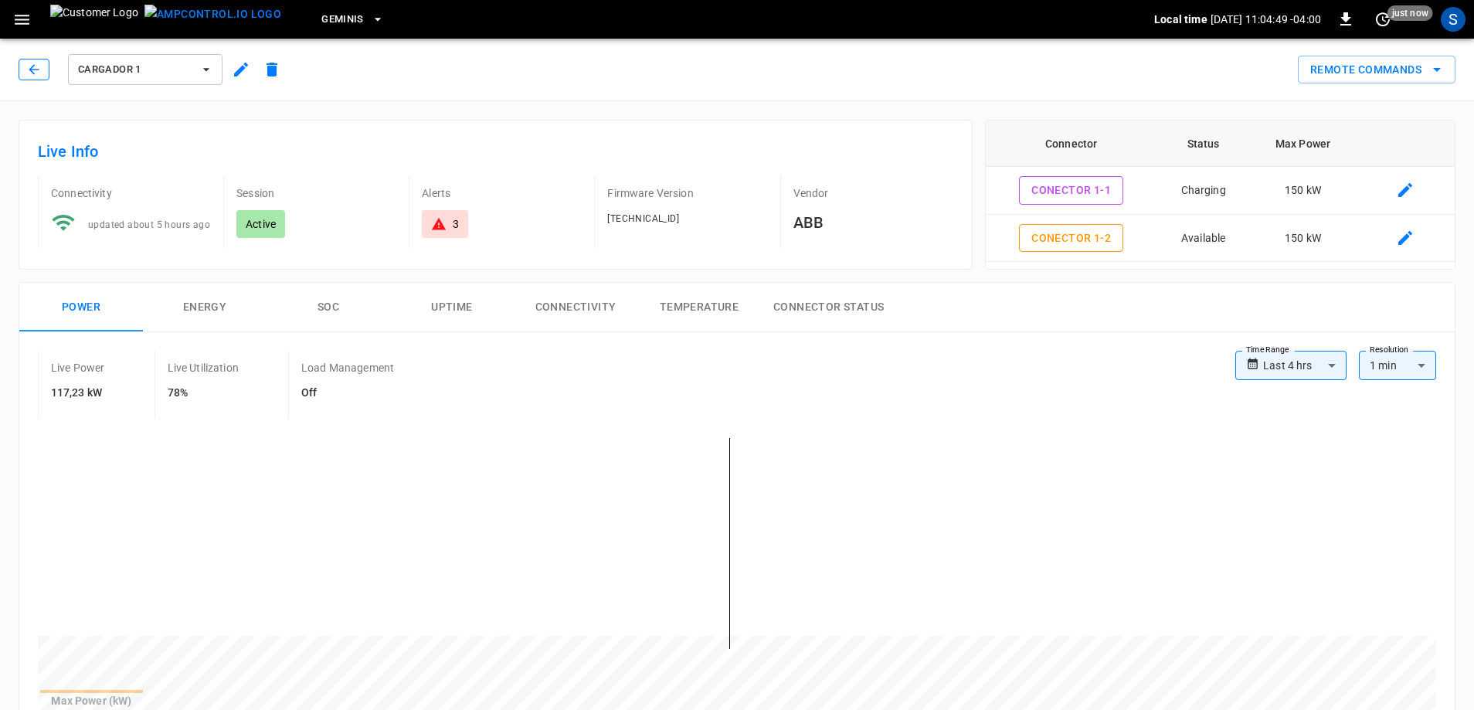
click at [37, 70] on icon "button" at bounding box center [34, 69] width 10 height 10
